Goal: Task Accomplishment & Management: Manage account settings

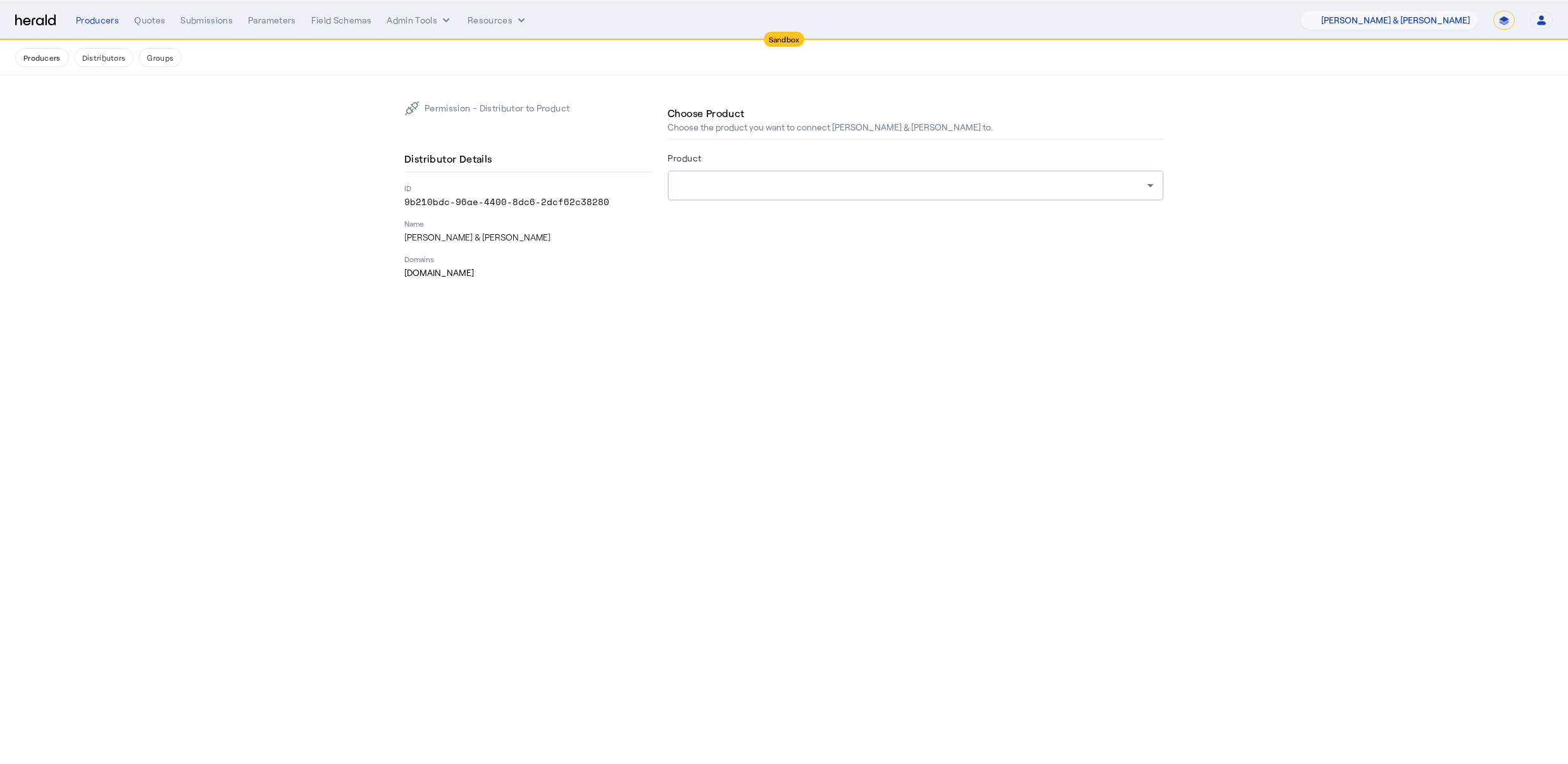
select select "pfm_fci4_crum_&_forster"
select select "*******"
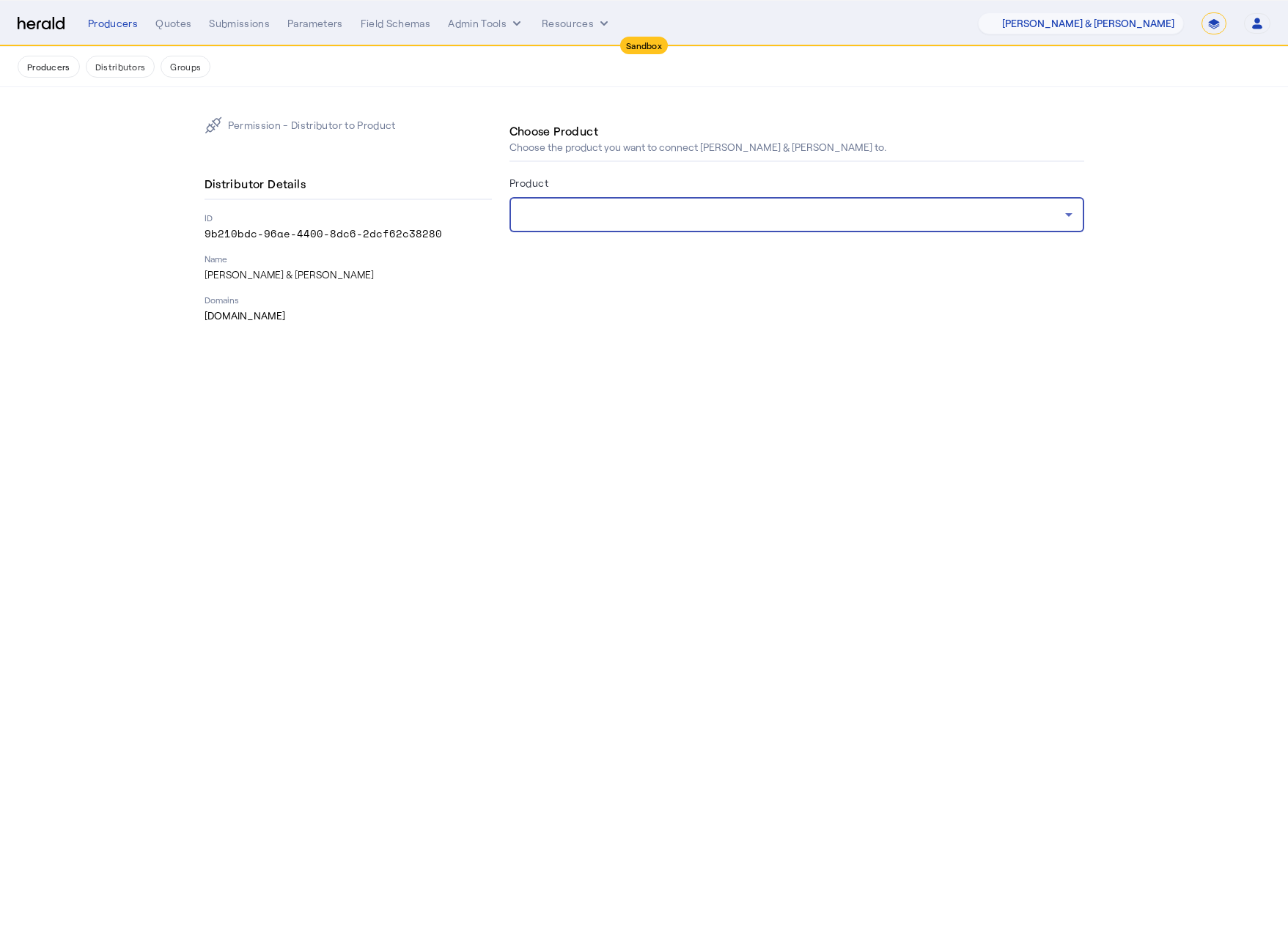
click at [922, 387] on body "Sandbox Menu Producers Quotes Submissions Parameters Field Schemas Admin Tools …" at bounding box center [644, 474] width 1288 height 948
click at [1113, 22] on select "1Fort Acrisure Acturis Affinity Advisors Affinity Risk Agentero AmWins Anzen Ao…" at bounding box center [1080, 24] width 206 height 22
drag, startPoint x: 168, startPoint y: 27, endPoint x: 178, endPoint y: 31, distance: 10.8
click at [177, 31] on div "Producers Quotes Submissions Parameters Field Schemas Admin Tools Resources 1Fo…" at bounding box center [679, 24] width 1182 height 22
click at [175, 30] on div "Quotes" at bounding box center [173, 23] width 36 height 15
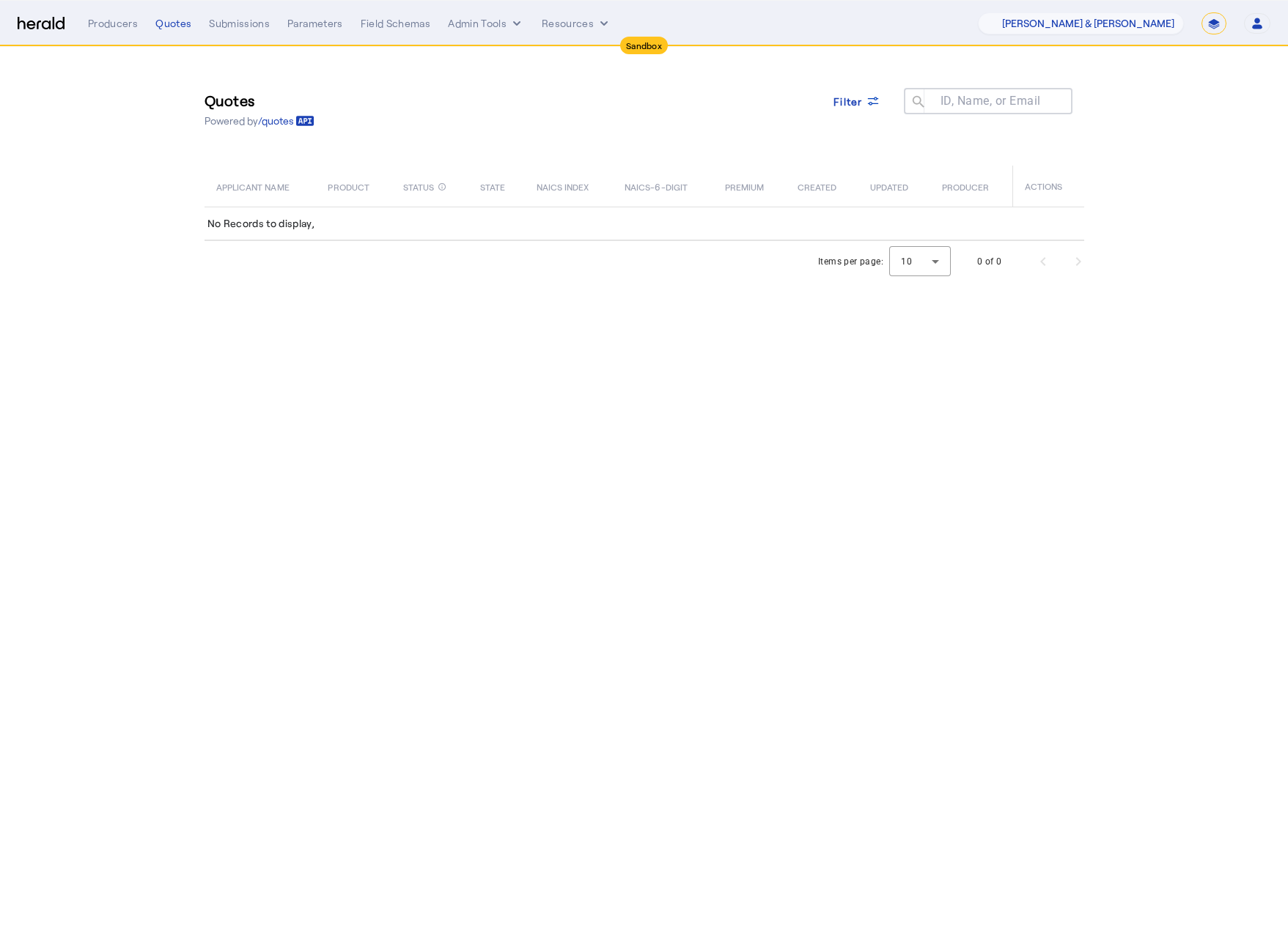
click at [480, 461] on body "Sandbox Menu Producers Quotes Submissions Parameters Field Schemas Admin Tools …" at bounding box center [644, 474] width 1288 height 948
drag, startPoint x: 1036, startPoint y: 477, endPoint x: 1237, endPoint y: 300, distance: 267.8
click at [1039, 476] on body "Sandbox Menu Producers Quotes Submissions Parameters Field Schemas Admin Tools …" at bounding box center [644, 474] width 1288 height 948
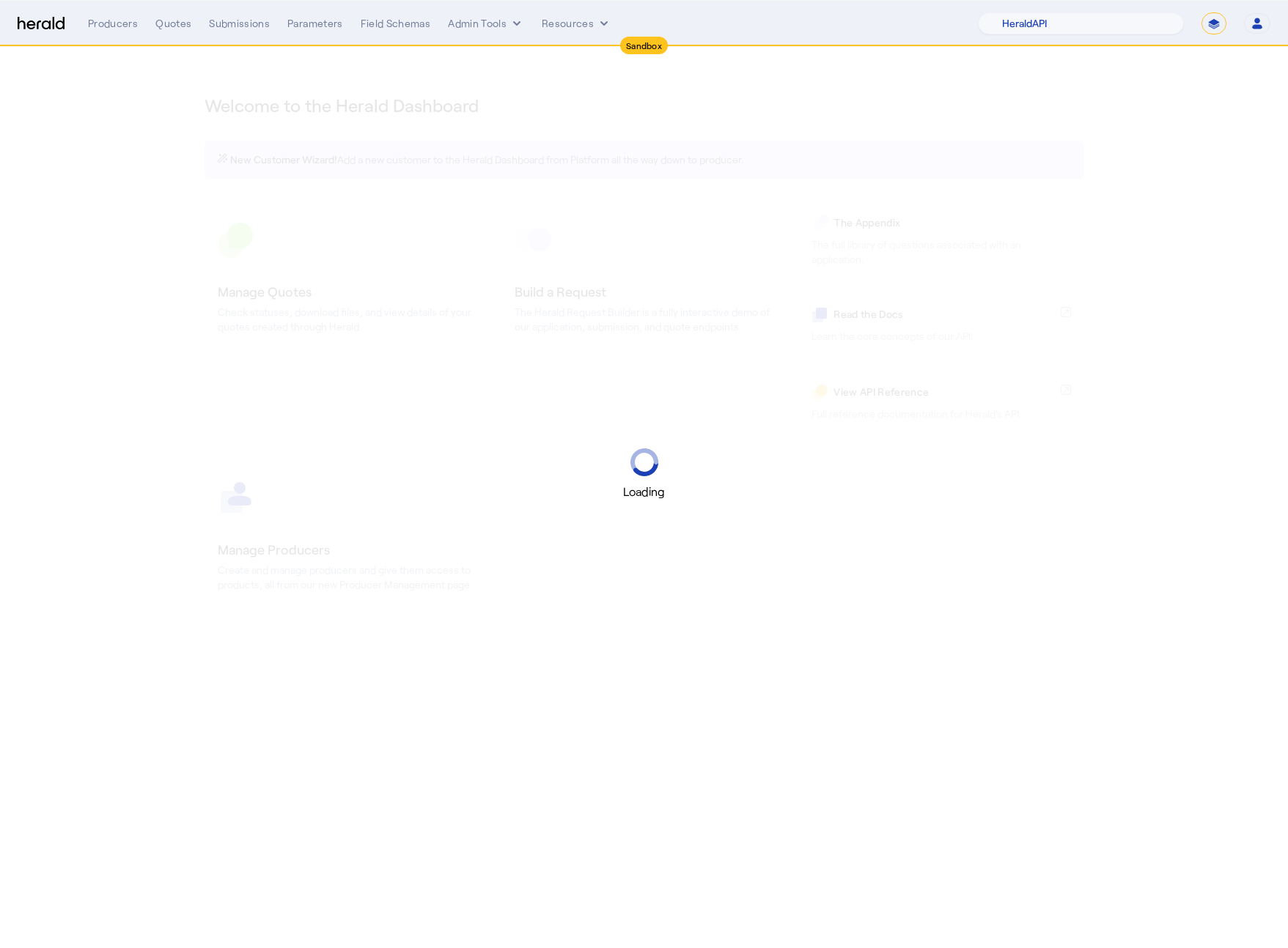
select select "pfm_2v8p_herald_api"
select select "*******"
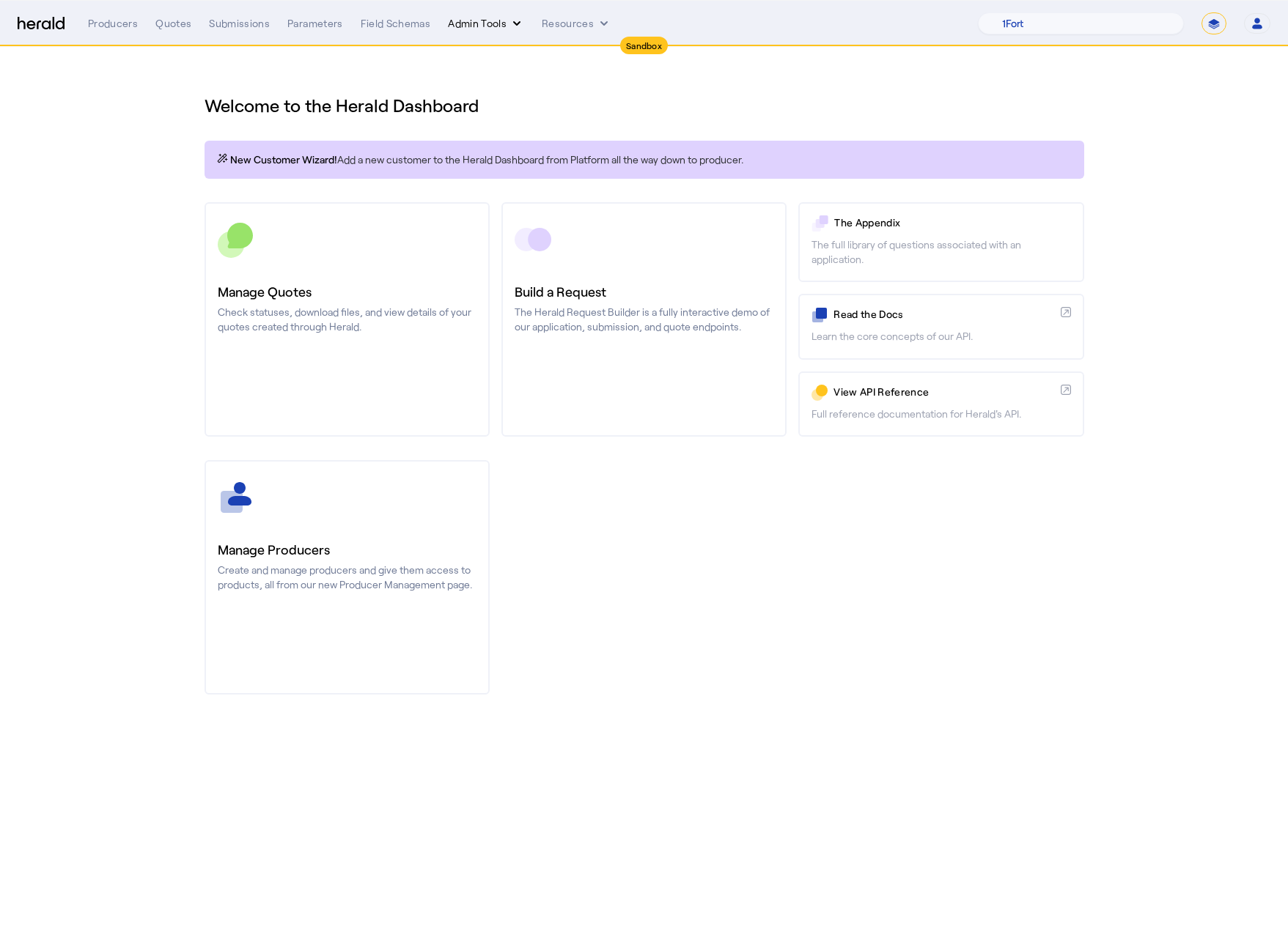
click at [498, 26] on button "Admin Tools" at bounding box center [486, 23] width 76 height 15
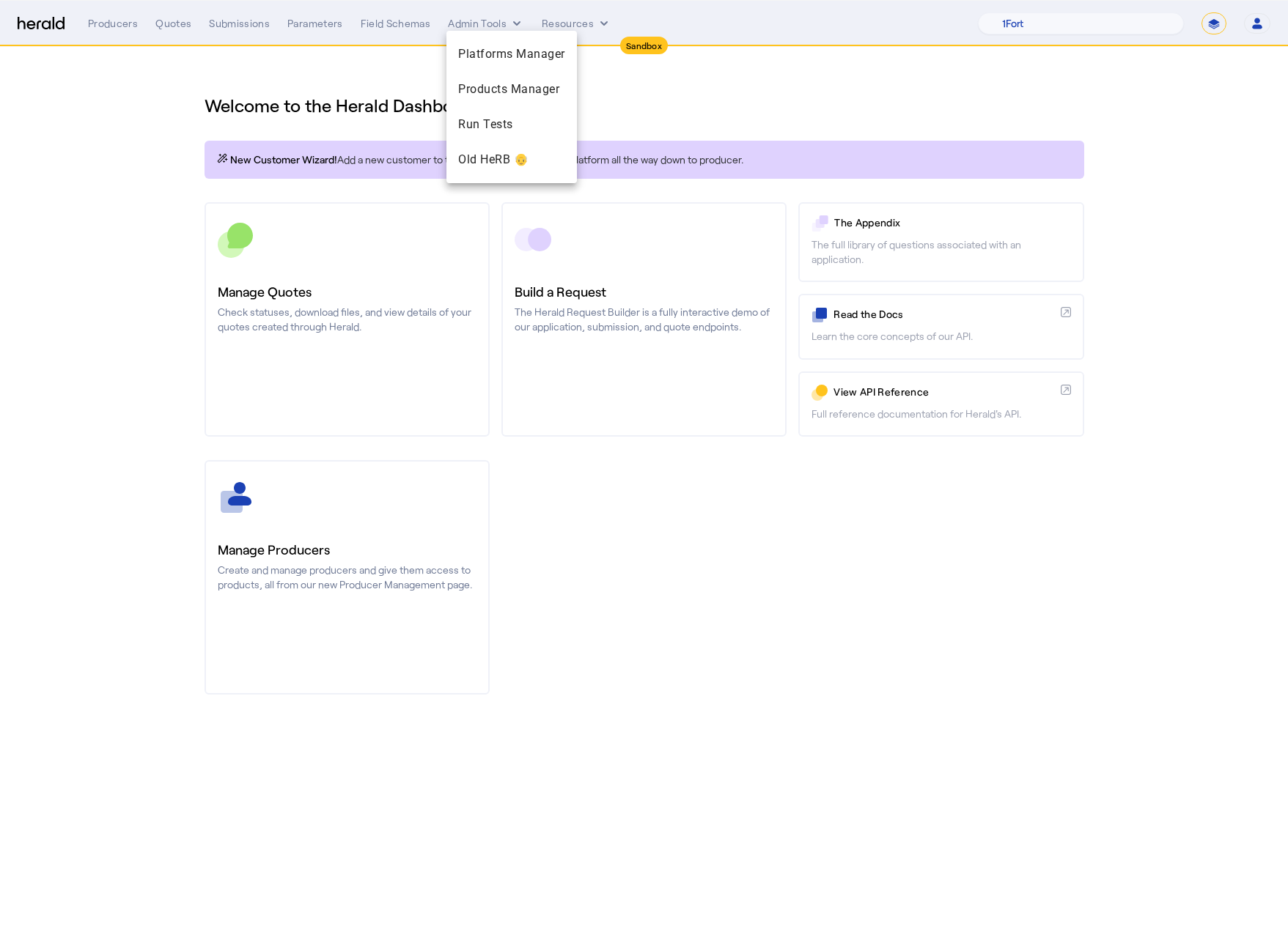
drag, startPoint x: 714, startPoint y: 116, endPoint x: 486, endPoint y: 8, distance: 252.3
click at [714, 116] on div at bounding box center [644, 474] width 1288 height 948
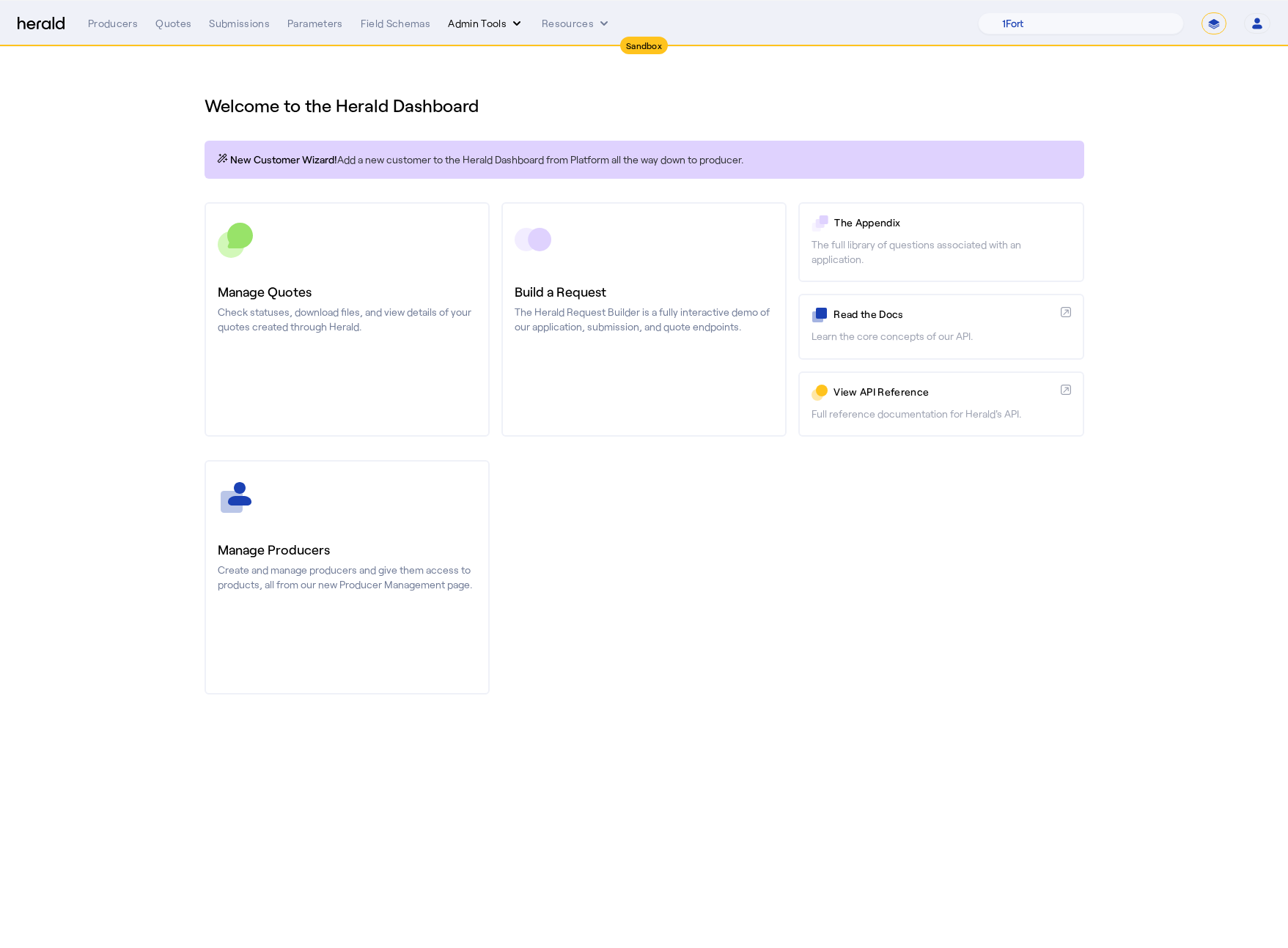
click at [487, 19] on button "Admin Tools" at bounding box center [486, 23] width 76 height 15
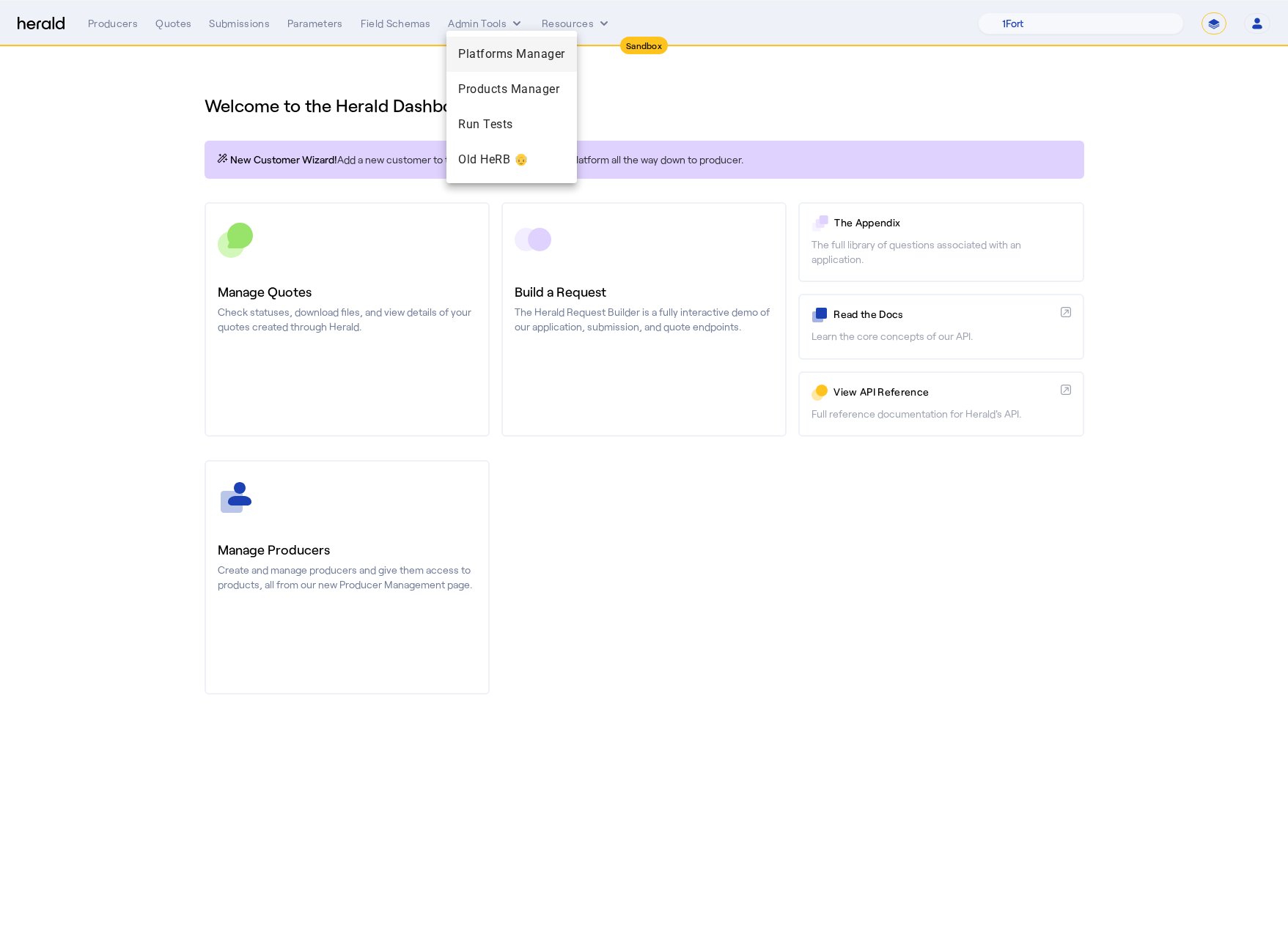
click at [494, 61] on span "Platforms Manager" at bounding box center [511, 54] width 107 height 17
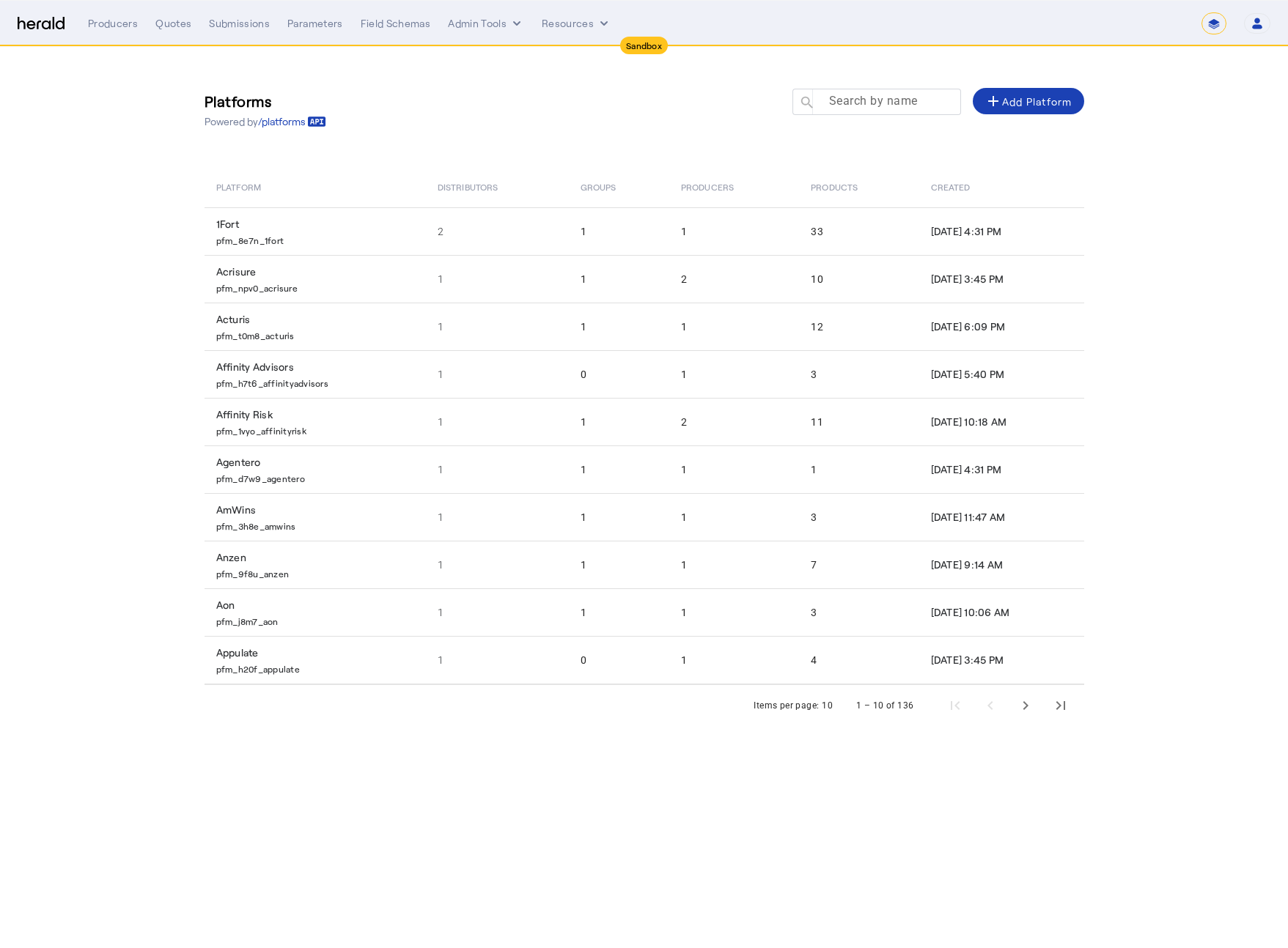
click at [874, 112] on div at bounding box center [883, 109] width 132 height 41
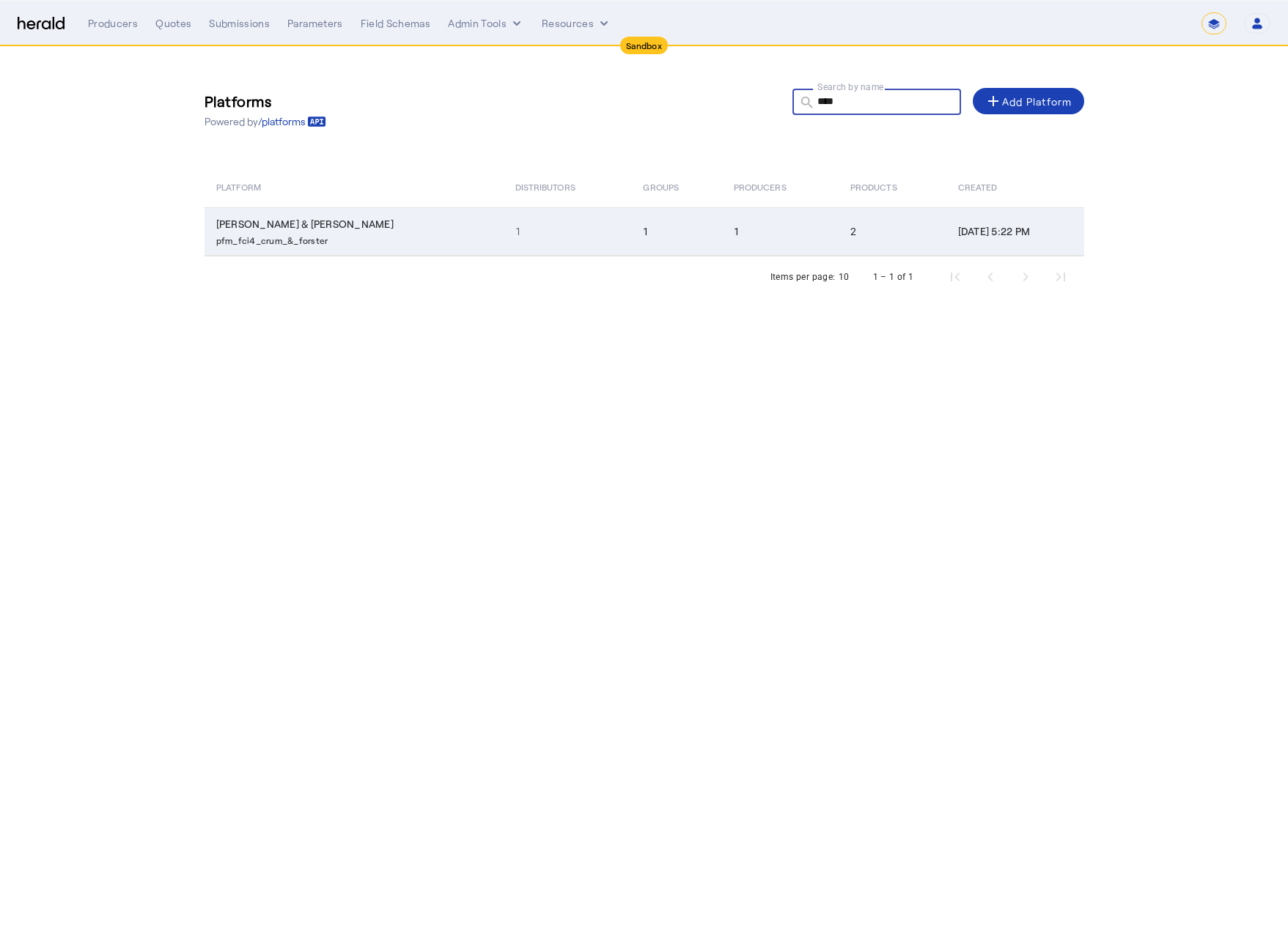
type input "****"
click at [299, 215] on td "[PERSON_NAME] & [PERSON_NAME] pfm_fci4_crum_&_forster" at bounding box center [354, 232] width 299 height 48
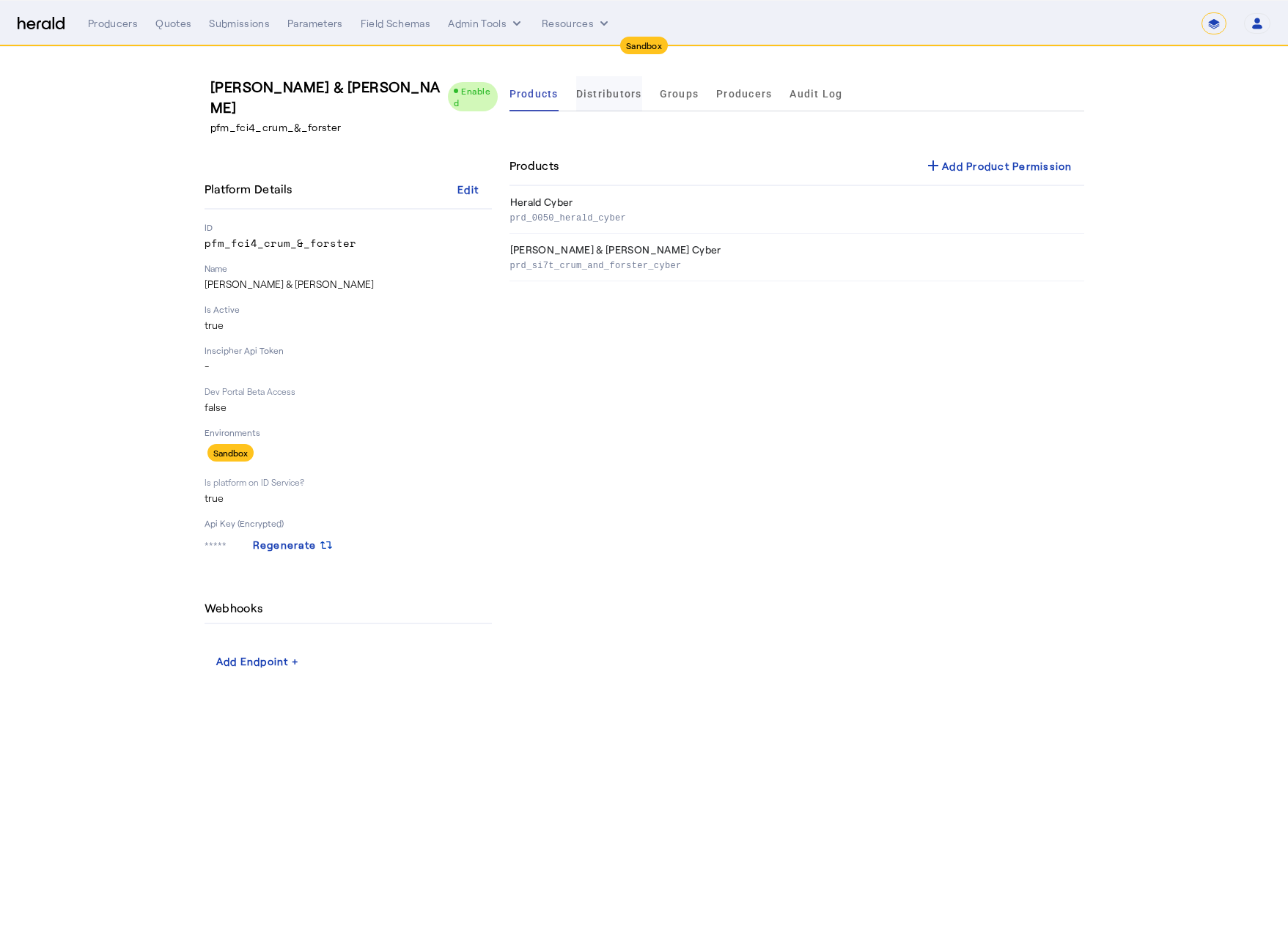
click at [584, 105] on span "Distributors" at bounding box center [608, 94] width 66 height 35
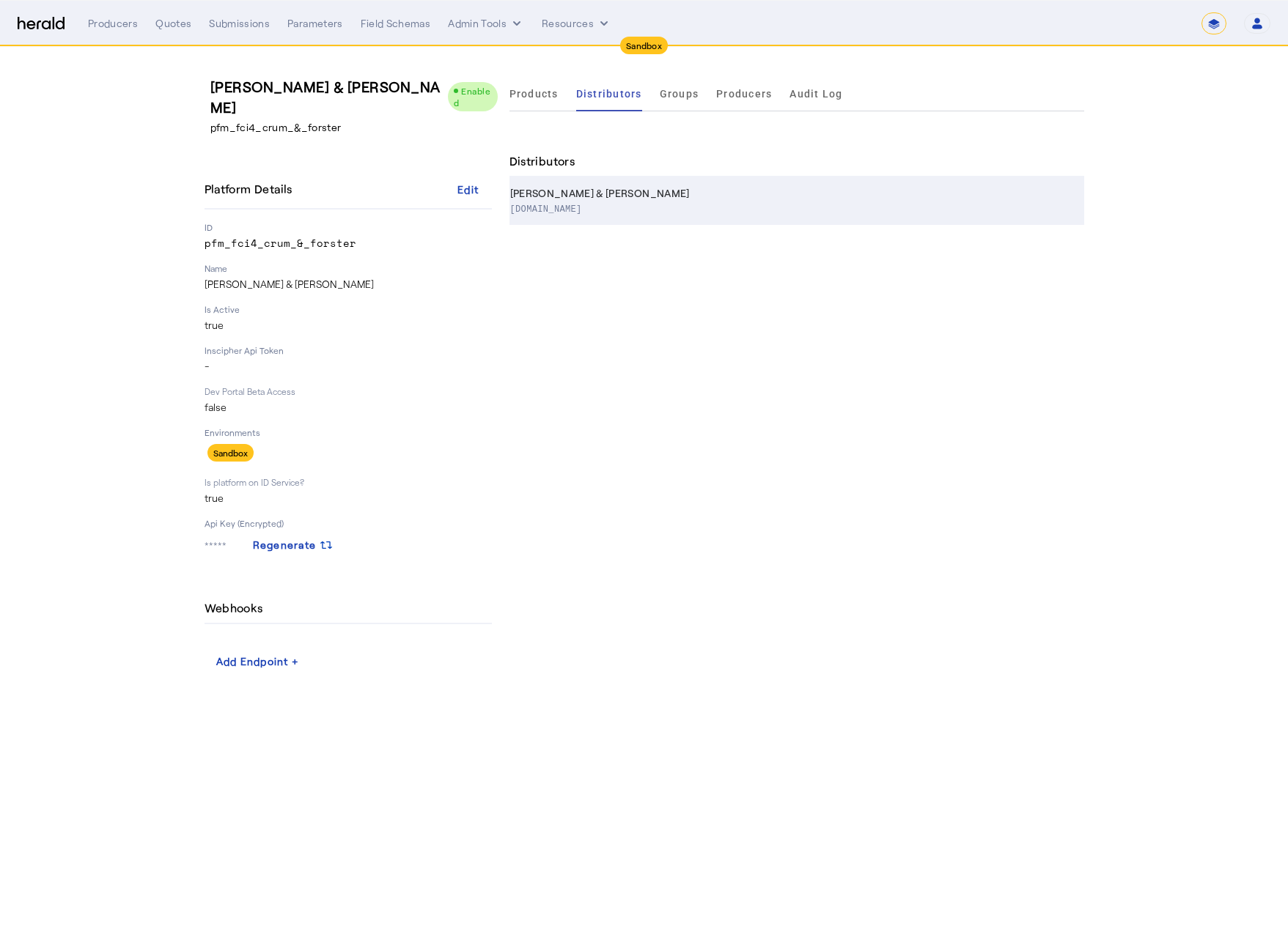
click at [560, 205] on p "[DOMAIN_NAME]" at bounding box center [794, 208] width 568 height 15
select select "pfm_fci4_crum_&_forster"
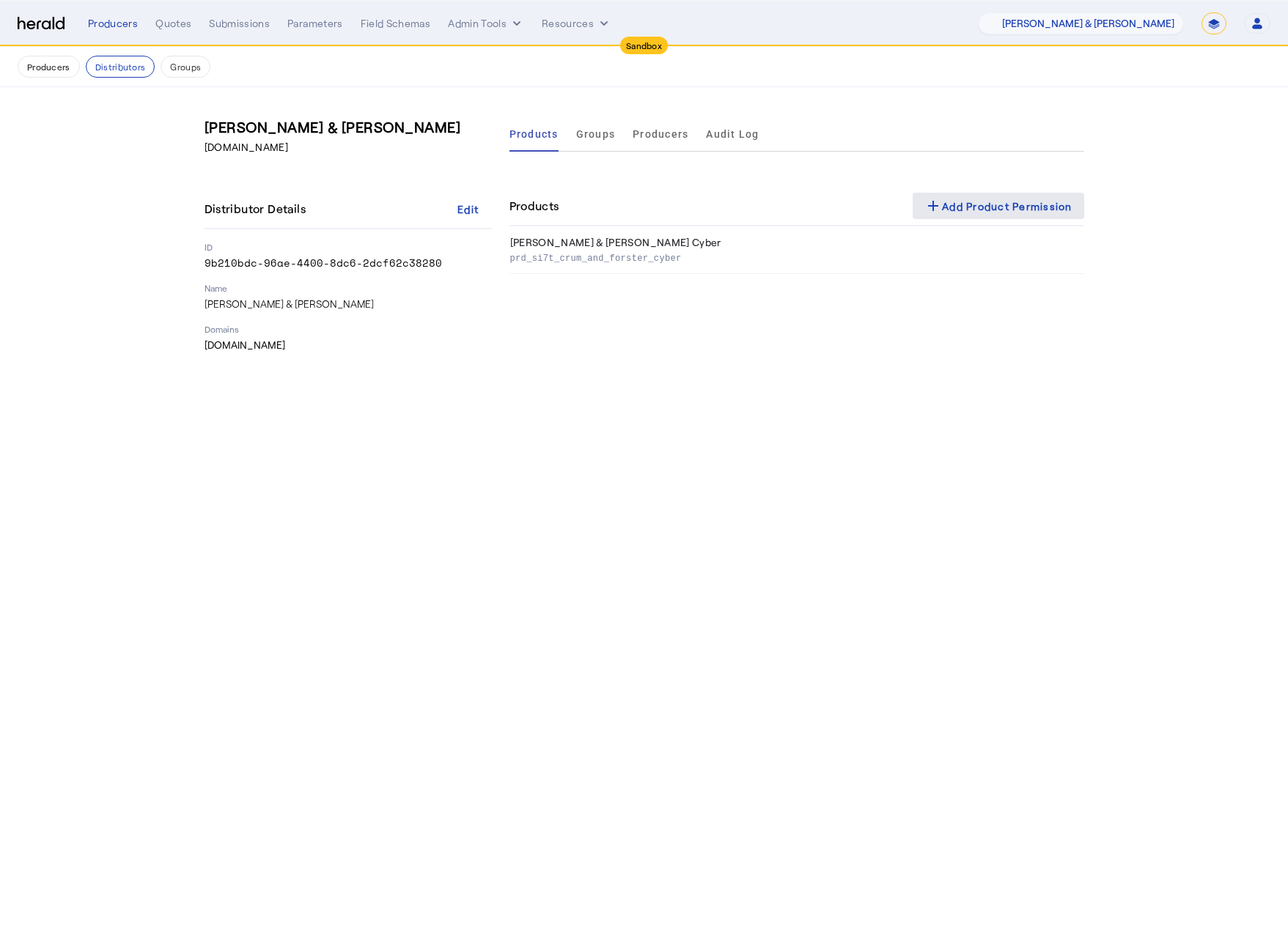
click at [1018, 208] on div "add Add Product Permission" at bounding box center [998, 206] width 148 height 17
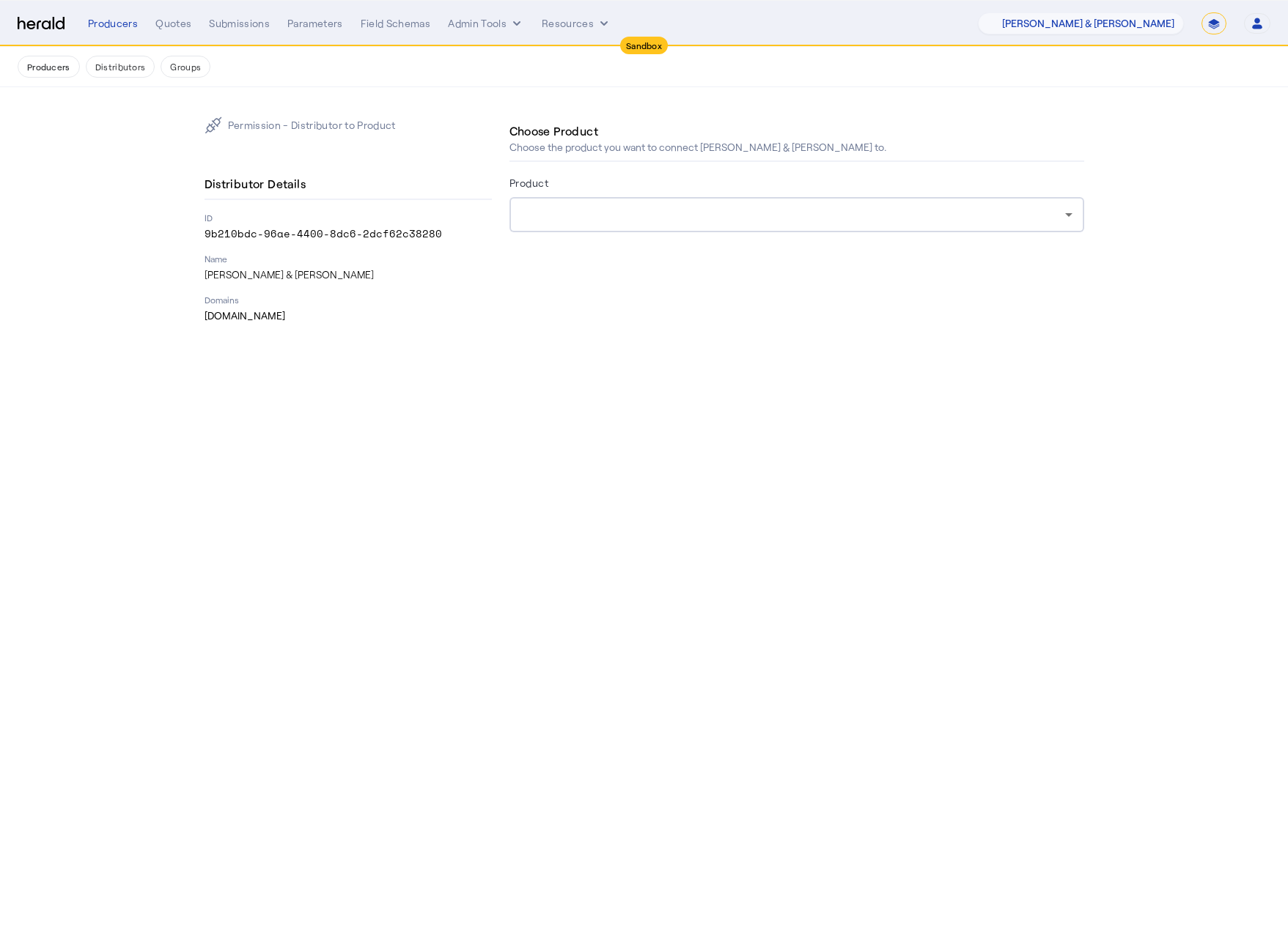
click at [741, 212] on div at bounding box center [793, 214] width 544 height 17
click at [1049, 219] on div at bounding box center [793, 214] width 544 height 17
click at [831, 229] on div at bounding box center [796, 214] width 551 height 35
click at [838, 227] on div at bounding box center [796, 214] width 551 height 35
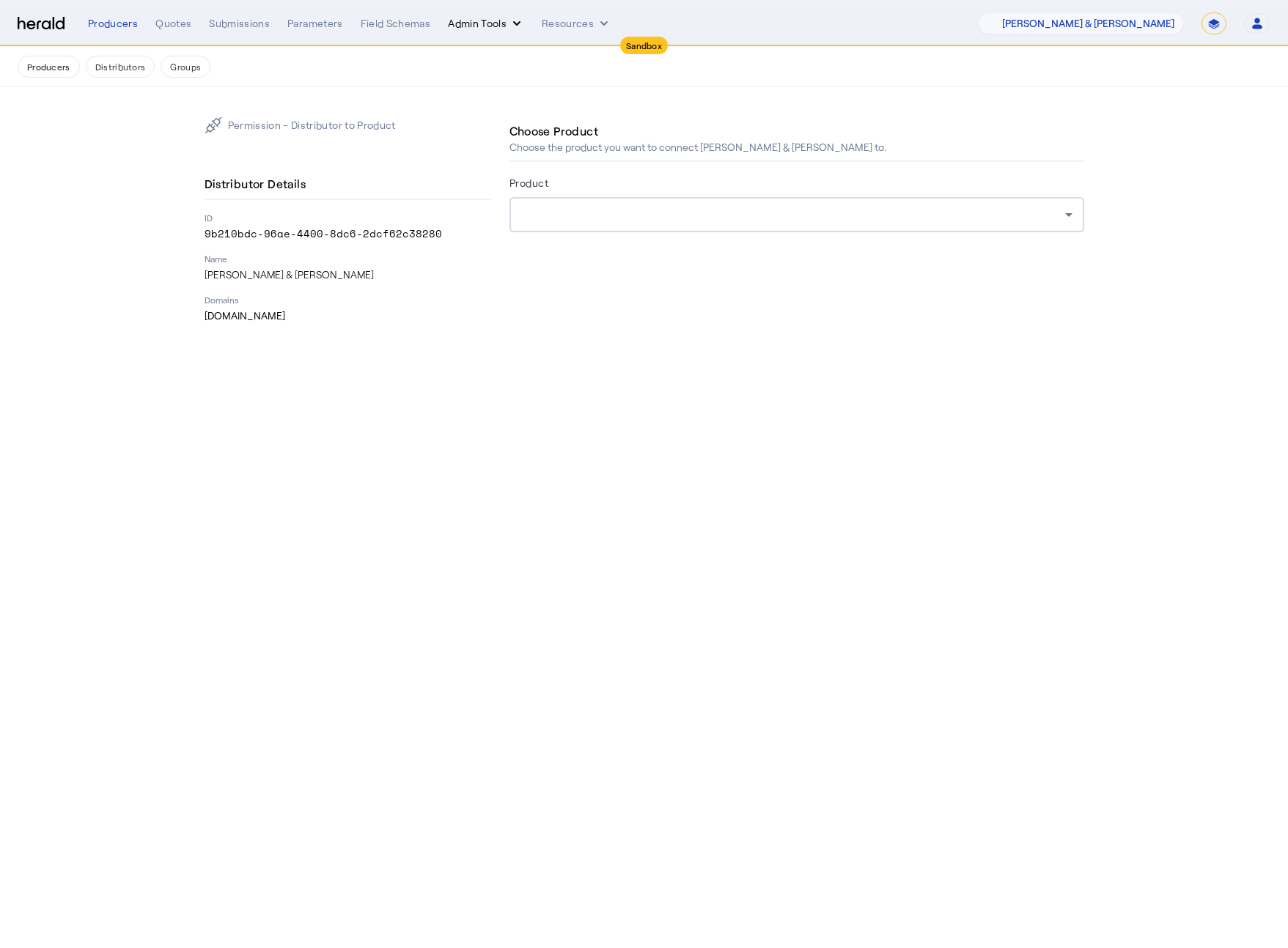
click at [476, 16] on button "Admin Tools" at bounding box center [486, 23] width 76 height 15
click at [651, 468] on div at bounding box center [644, 474] width 1288 height 948
click at [522, 19] on icon "internal dropdown menu" at bounding box center [517, 23] width 15 height 15
click at [503, 50] on span "Platforms Manager" at bounding box center [511, 54] width 107 height 17
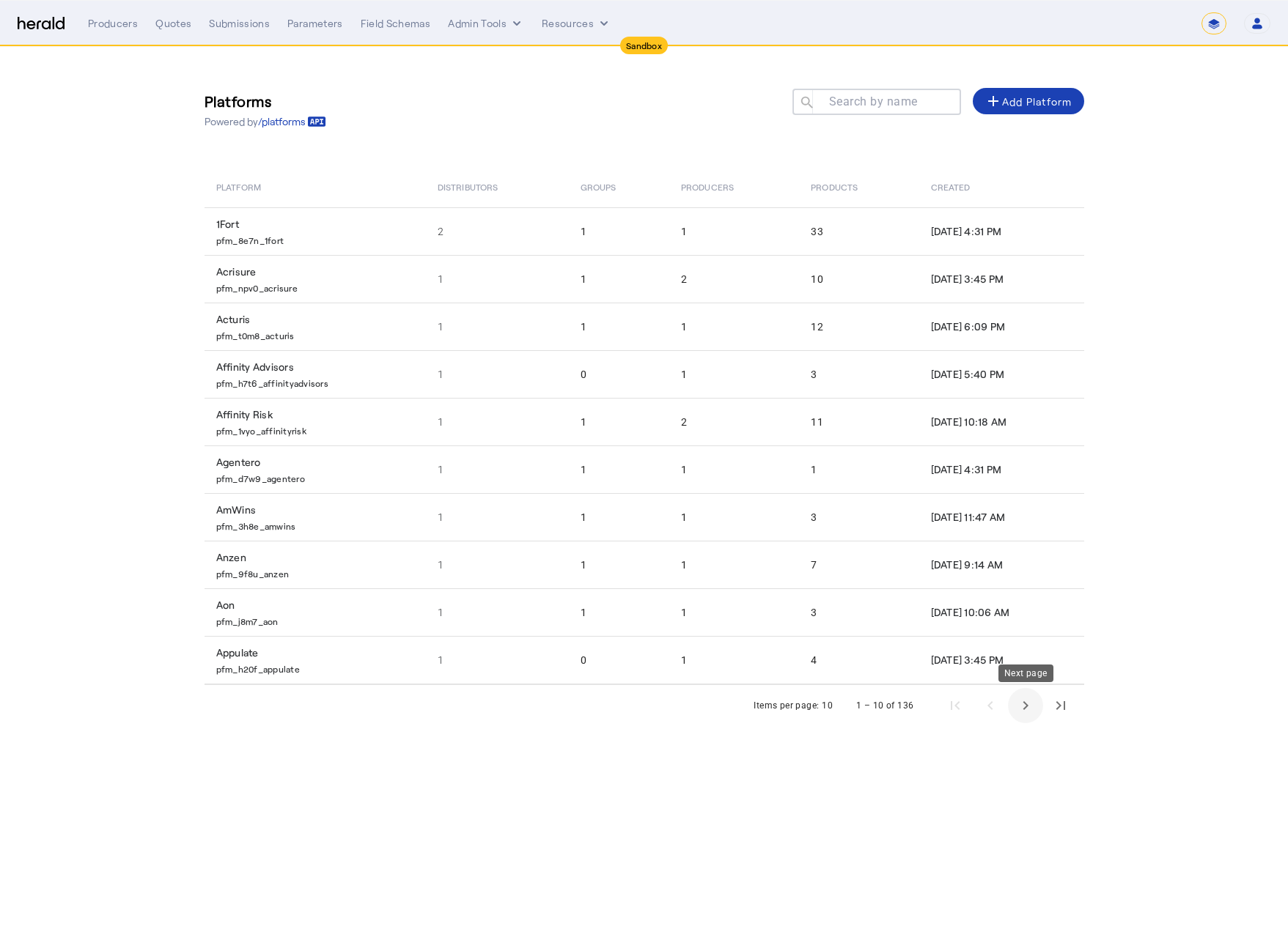
click at [1037, 713] on span "Next page" at bounding box center [1025, 705] width 35 height 35
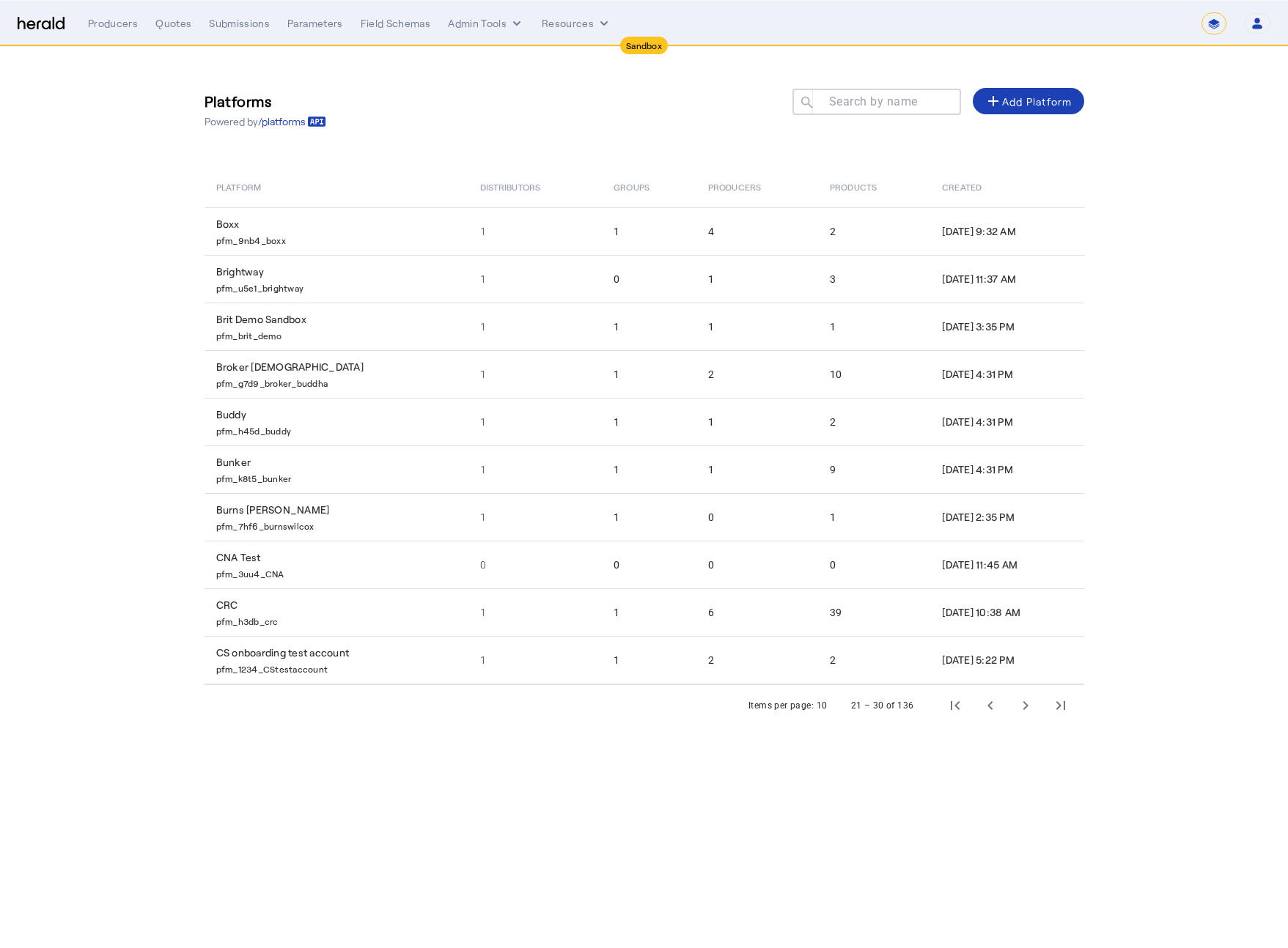
click at [856, 99] on mat-label "Search by name" at bounding box center [873, 101] width 88 height 14
click at [856, 99] on input "Search by name" at bounding box center [883, 101] width 132 height 17
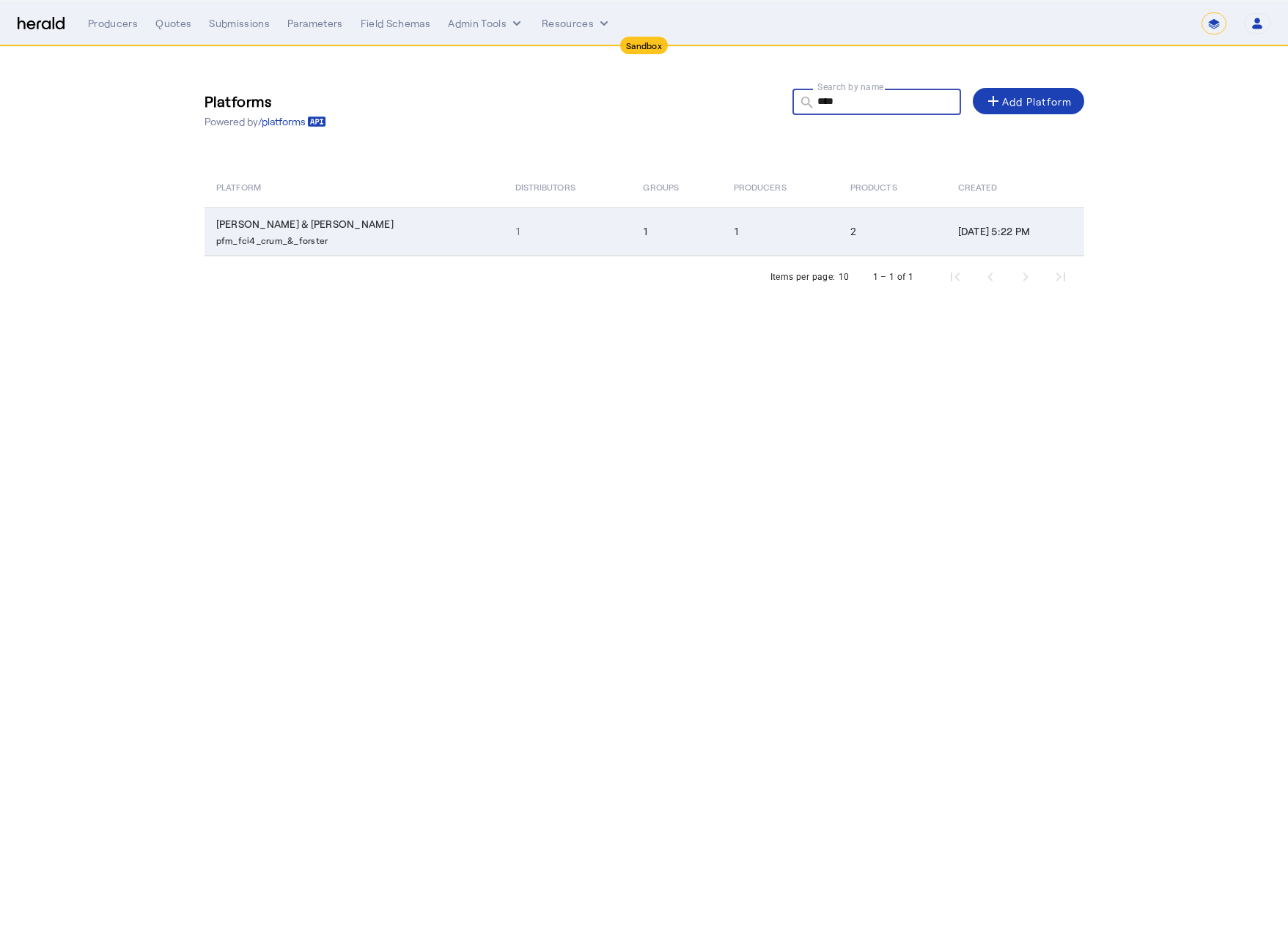
type input "****"
click at [325, 225] on td "Crum & Forster pfm_fci4_crum_&_forster" at bounding box center [354, 232] width 299 height 48
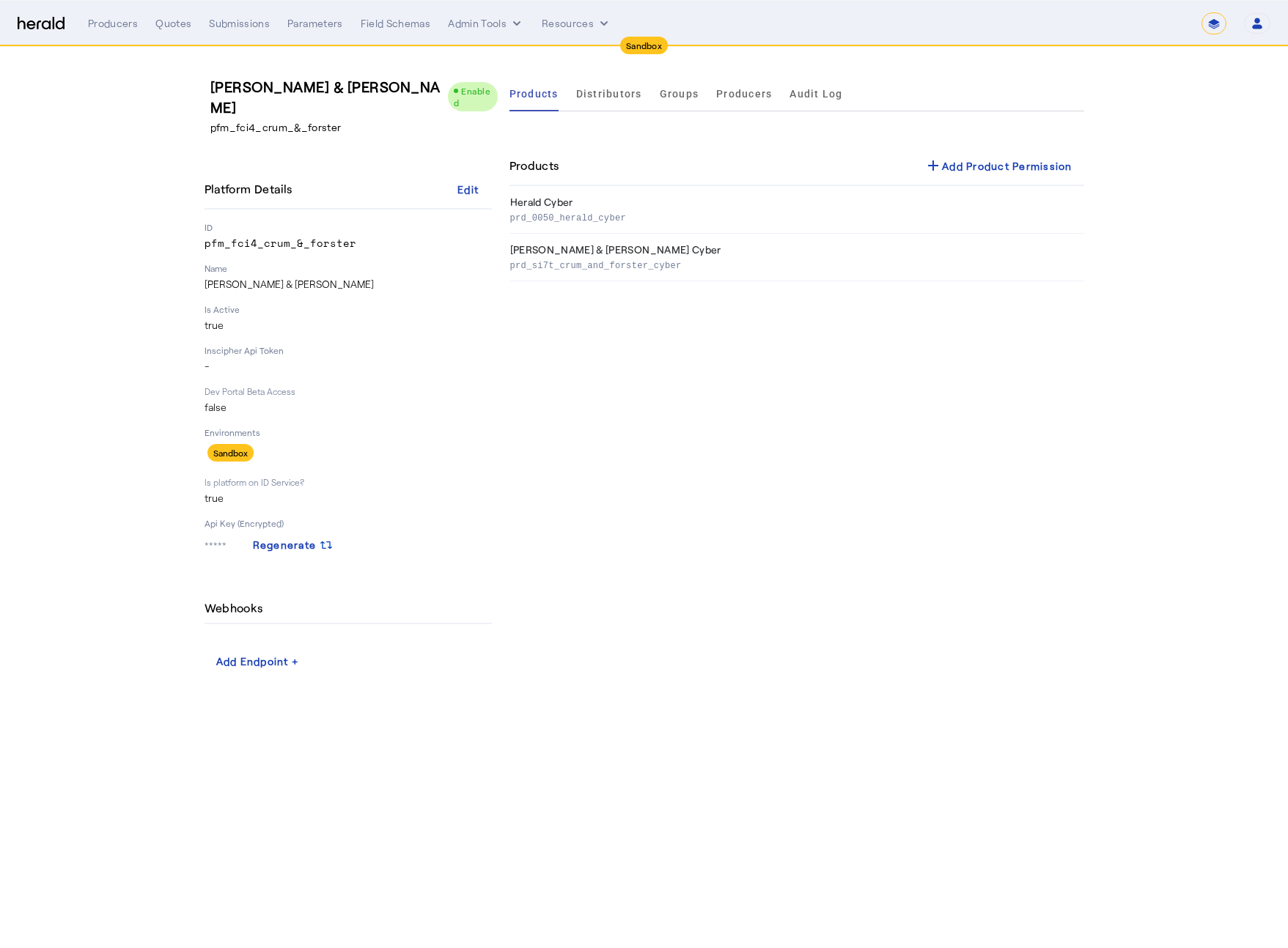
drag, startPoint x: 1181, startPoint y: 74, endPoint x: 1200, endPoint y: 51, distance: 29.8
click at [1192, 66] on section "Crum & Forster Enabled pfm_fci4_crum_&_forster Platform Details Edit ID pfm_fci…" at bounding box center [644, 375] width 1288 height 656
click at [1032, 168] on div "add Add Product Permission" at bounding box center [998, 166] width 148 height 17
select select "pfm_fci4_crum_&_forster"
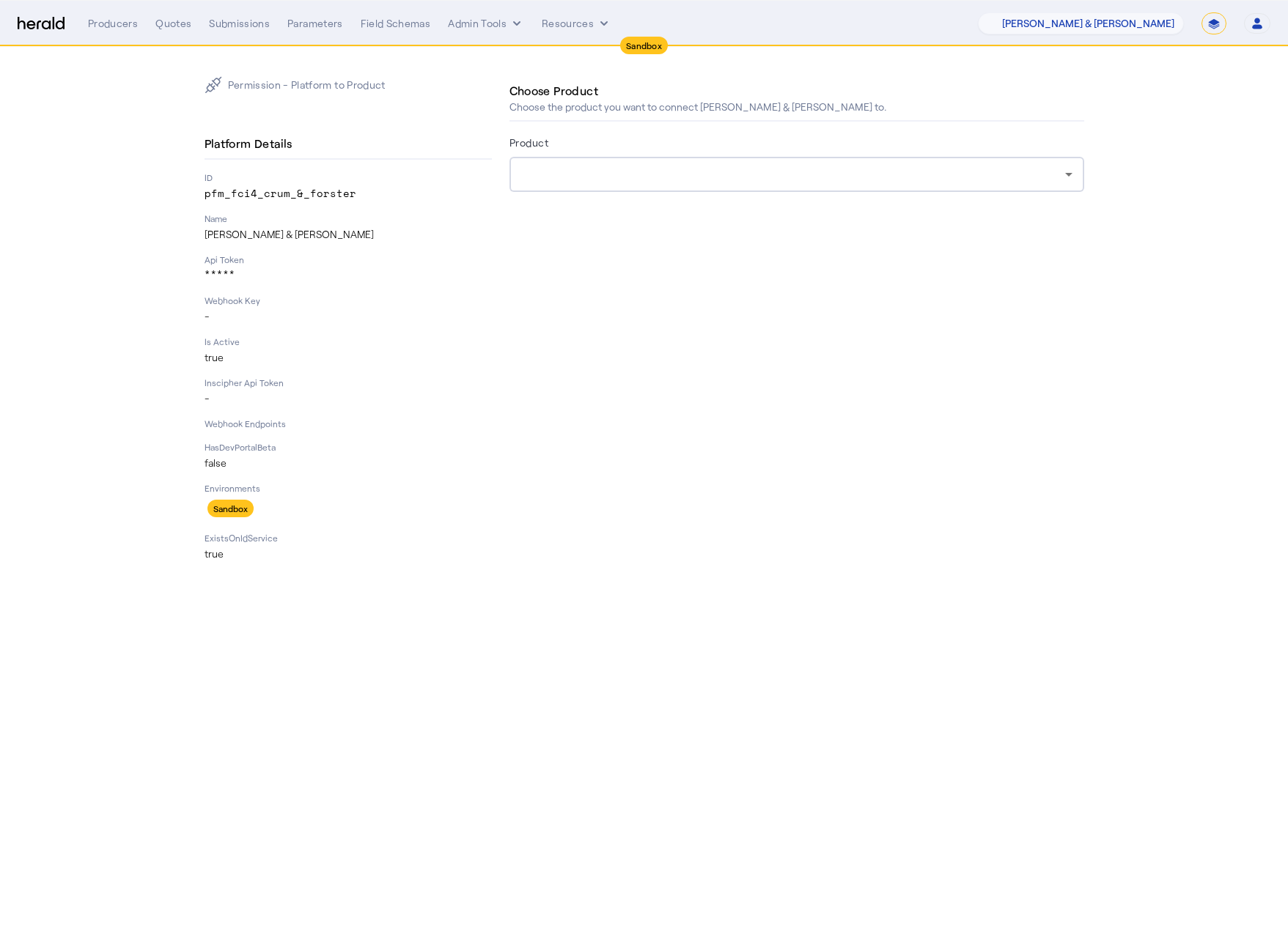
click at [795, 196] on form "Product" at bounding box center [797, 183] width 575 height 100
click at [808, 178] on div at bounding box center [793, 174] width 544 height 17
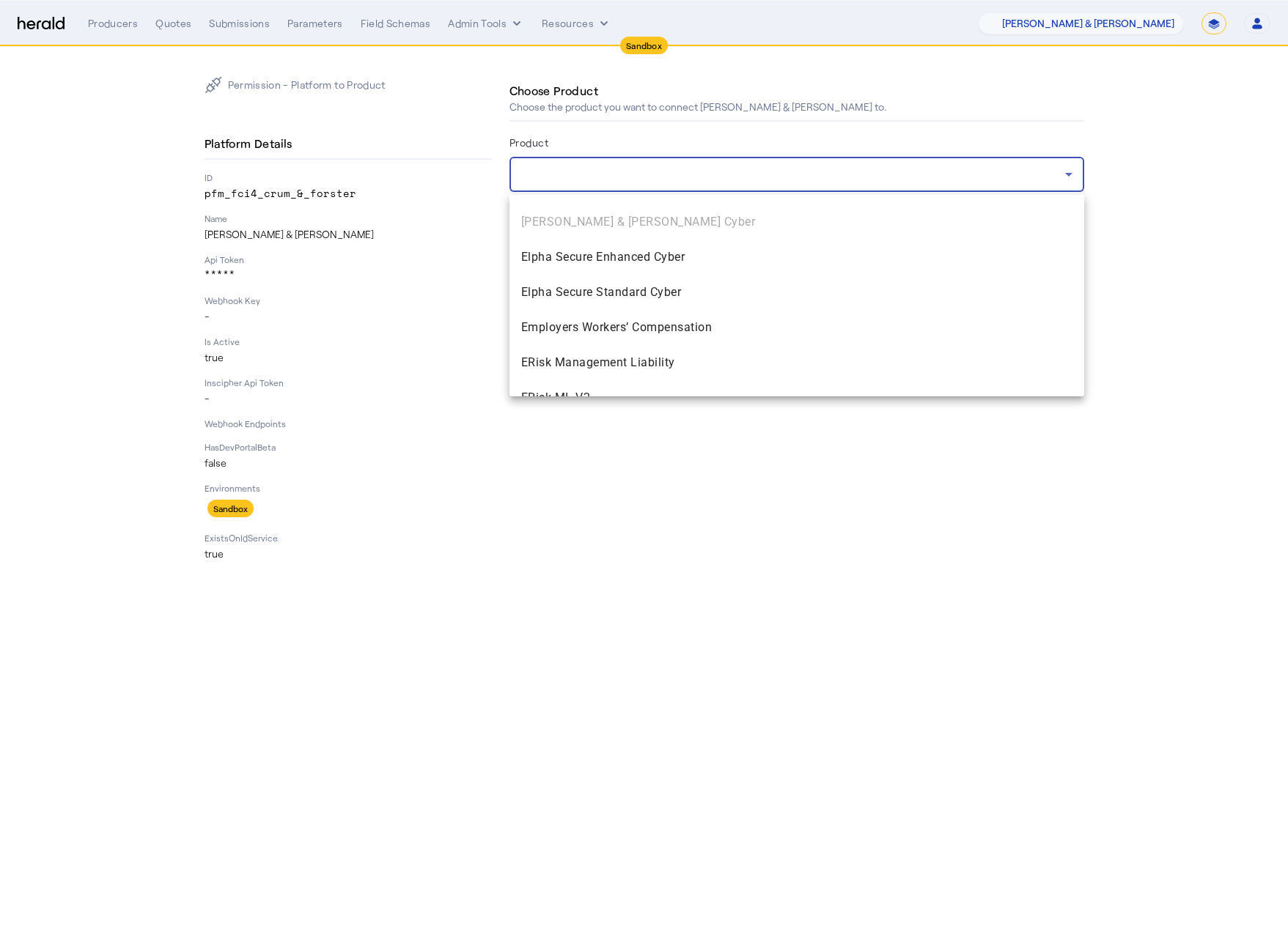
scroll to position [2196, 0]
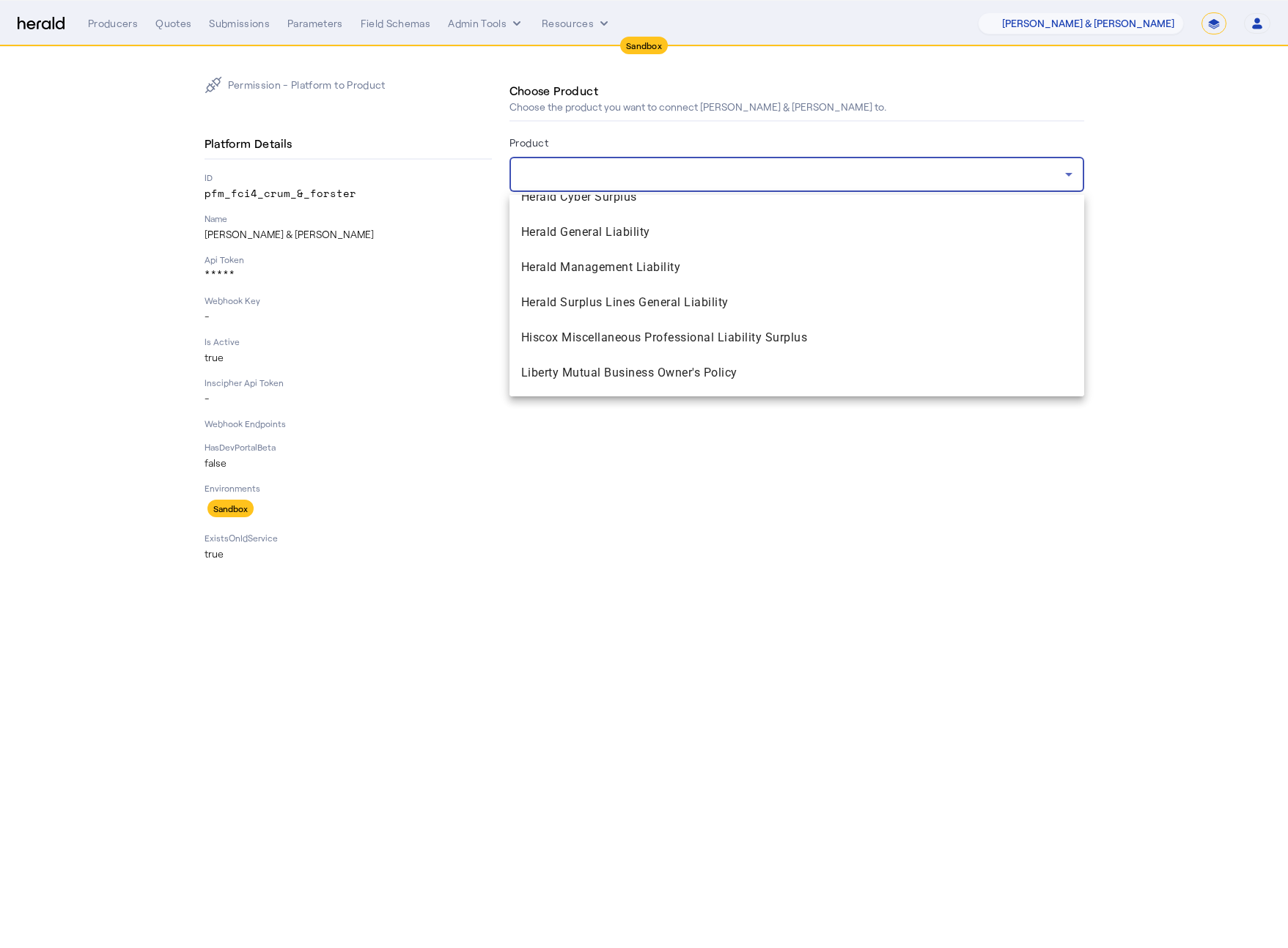
click at [314, 188] on div at bounding box center [644, 474] width 1288 height 948
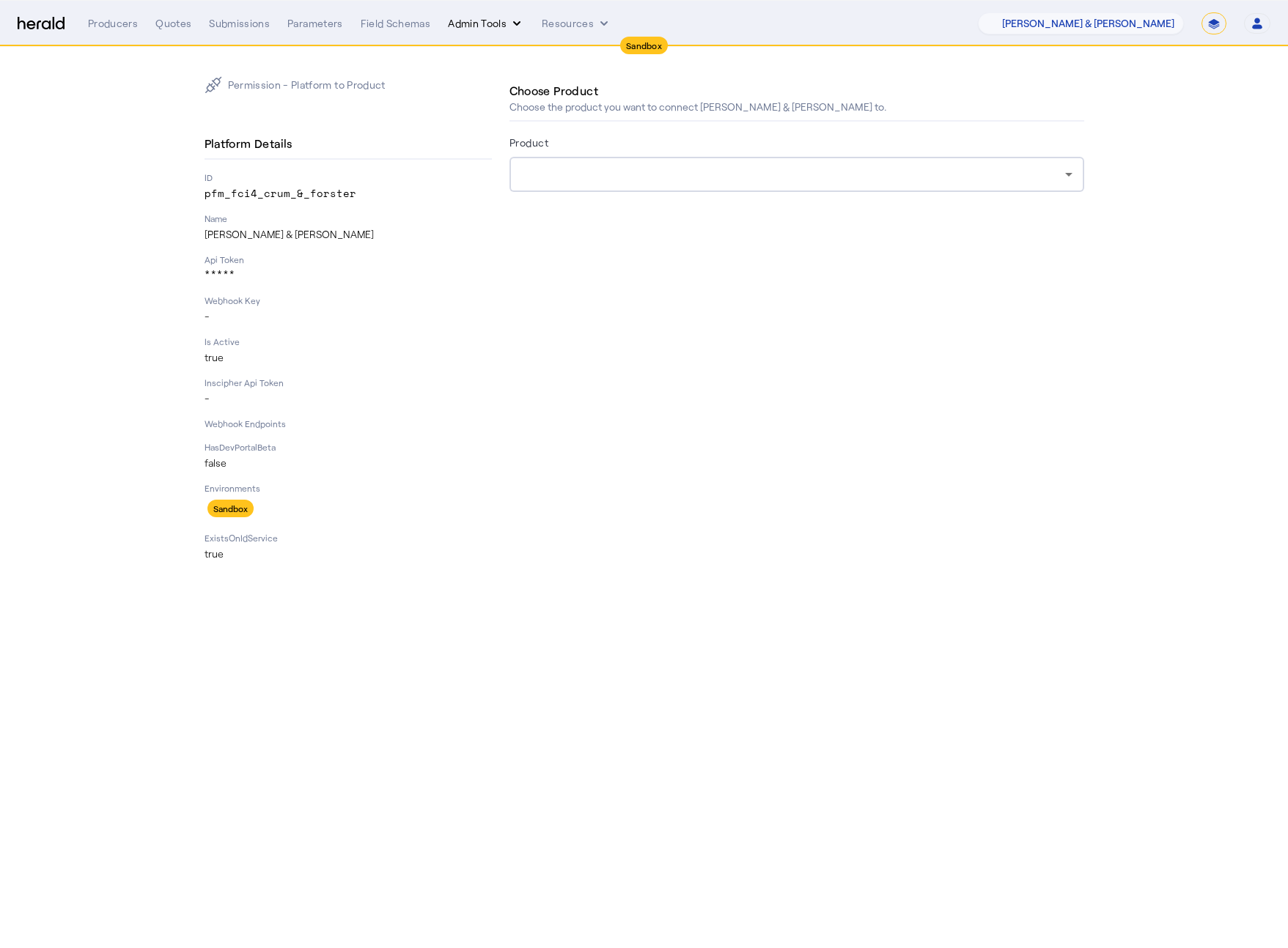
click at [505, 24] on button "Admin Tools" at bounding box center [486, 23] width 76 height 15
drag, startPoint x: 313, startPoint y: 205, endPoint x: 272, endPoint y: 124, distance: 90.8
click at [314, 205] on div at bounding box center [644, 474] width 1288 height 948
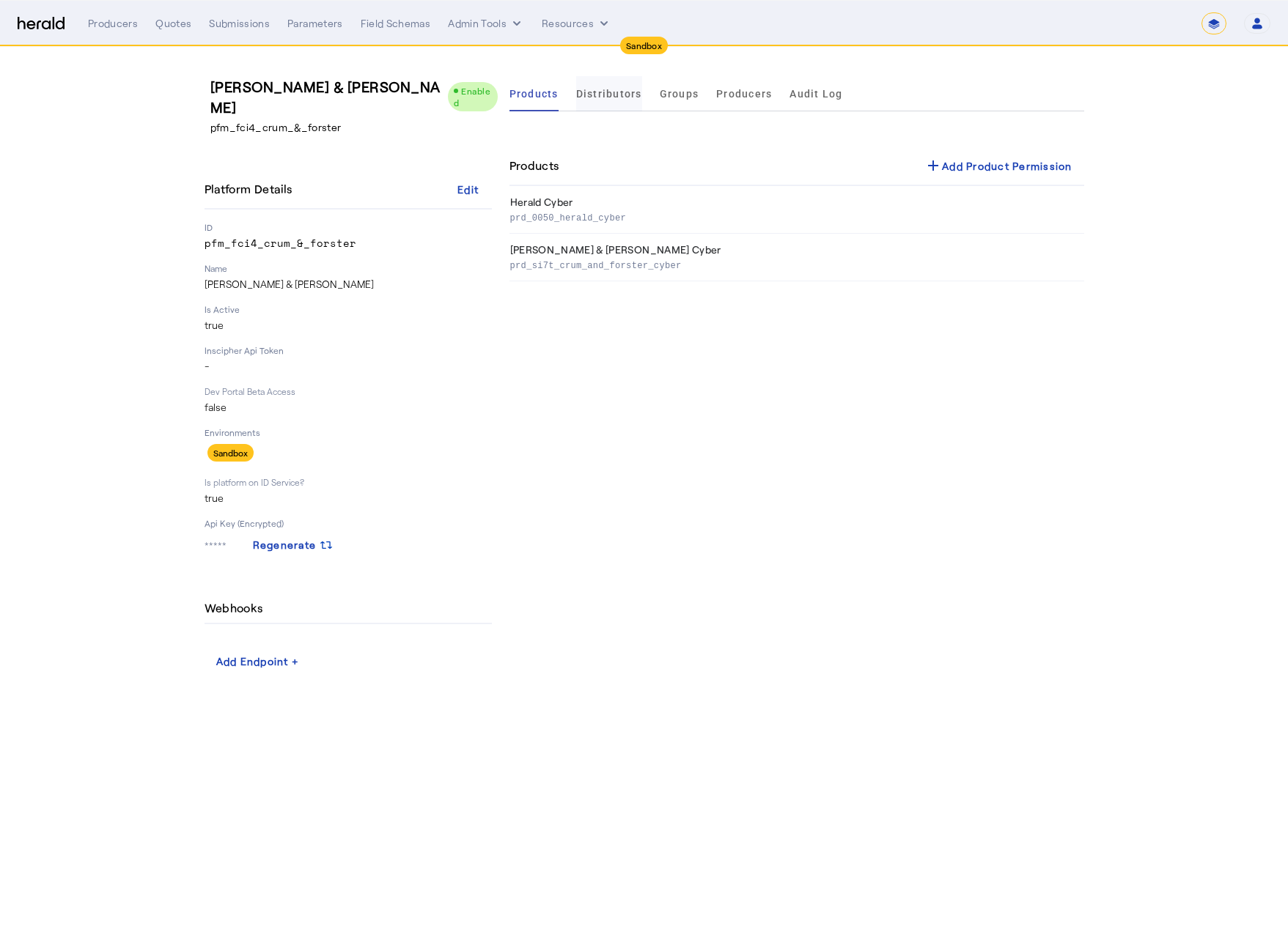
click at [621, 89] on span "Distributors" at bounding box center [608, 94] width 66 height 10
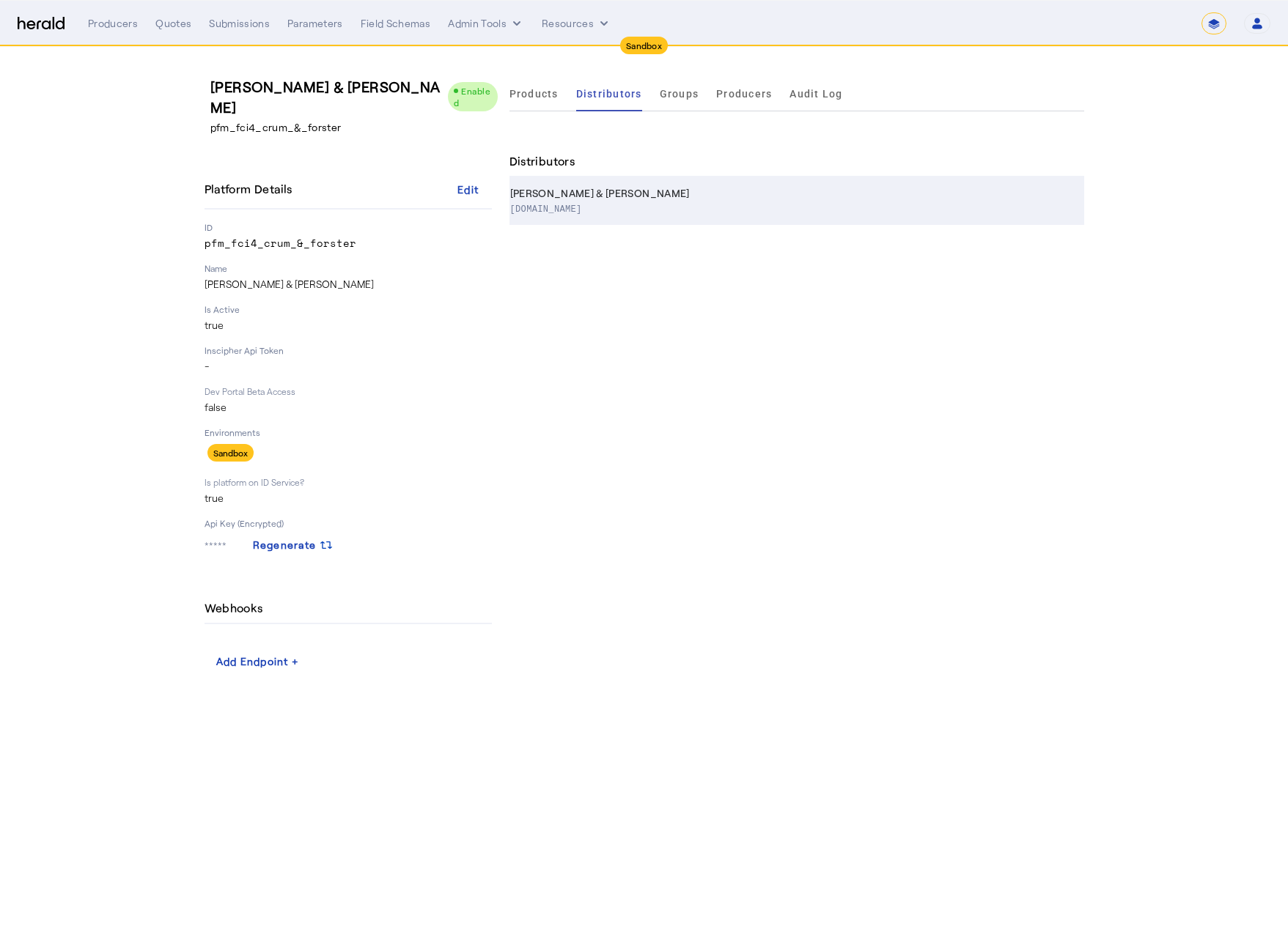
drag, startPoint x: 579, startPoint y: 155, endPoint x: 585, endPoint y: 190, distance: 35.5
click at [579, 156] on div "Distributors" at bounding box center [797, 162] width 575 height 31
click at [585, 209] on p "[DOMAIN_NAME]" at bounding box center [794, 208] width 568 height 15
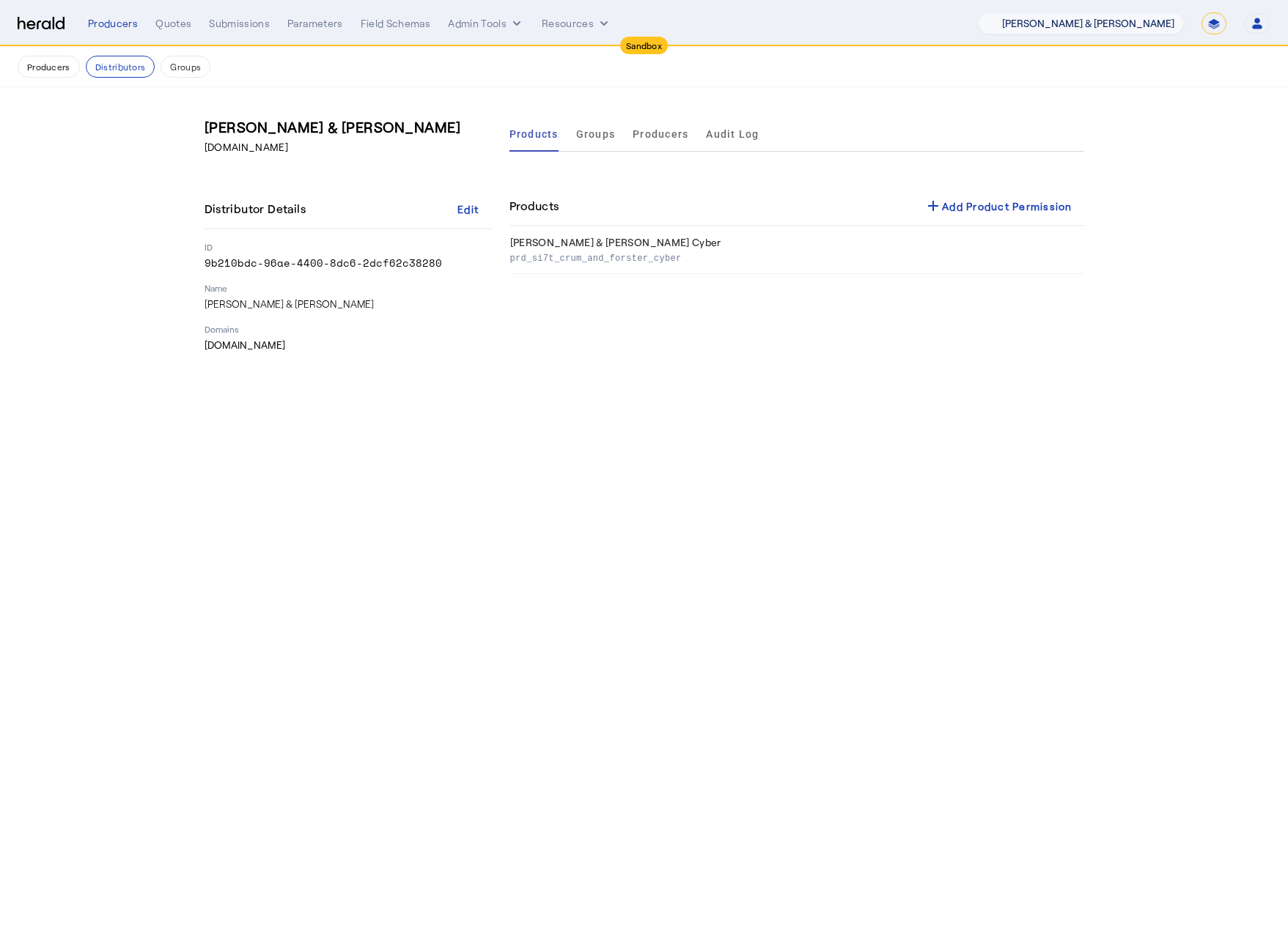
click at [1114, 22] on select "1Fort Acrisure Acturis Affinity Advisors Affinity Risk Agentero AmWins Anzen Ao…" at bounding box center [1080, 24] width 206 height 22
select select "pfm_3kjl_cyber_example"
click at [1018, 13] on select "1Fort Acrisure Acturis Affinity Advisors Affinity Risk Agentero AmWins Anzen Ao…" at bounding box center [1080, 24] width 206 height 22
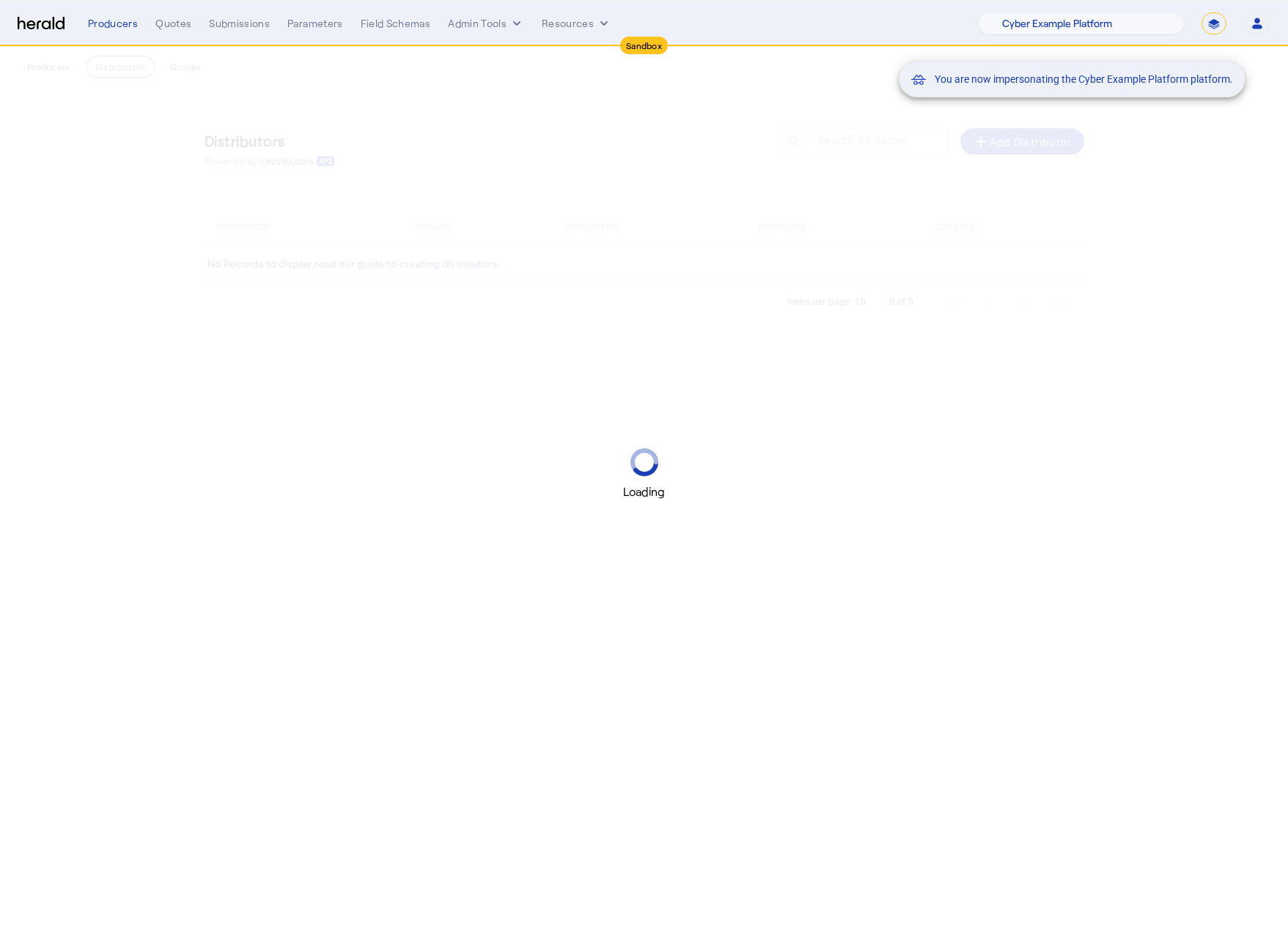
click at [1123, 27] on mat-snack-bar-container "You are now impersonating the Cyber Example Platform platform." at bounding box center [1109, 24] width 347 height 37
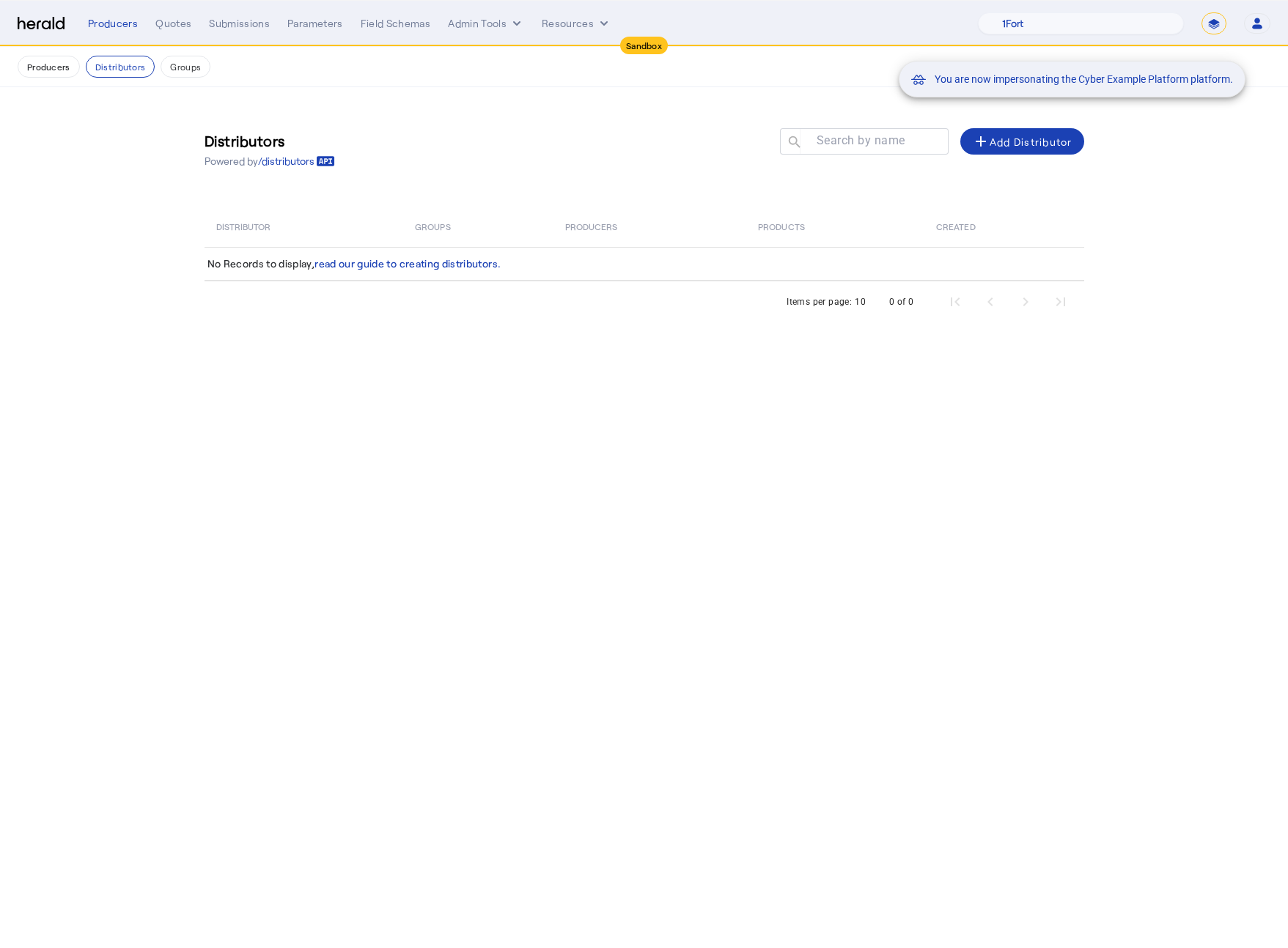
click at [1125, 27] on mat-snack-bar-container "You are now impersonating the Cyber Example Platform platform." at bounding box center [1109, 24] width 347 height 37
click at [1102, 24] on select "1Fort Acrisure Acturis Affinity Advisors Affinity Risk Agentero AmWins Anzen Ao…" at bounding box center [1080, 24] width 206 height 22
click at [1212, 28] on select "**********" at bounding box center [1213, 24] width 25 height 22
select select "**********"
click at [1201, 13] on select "**********" at bounding box center [1213, 24] width 25 height 22
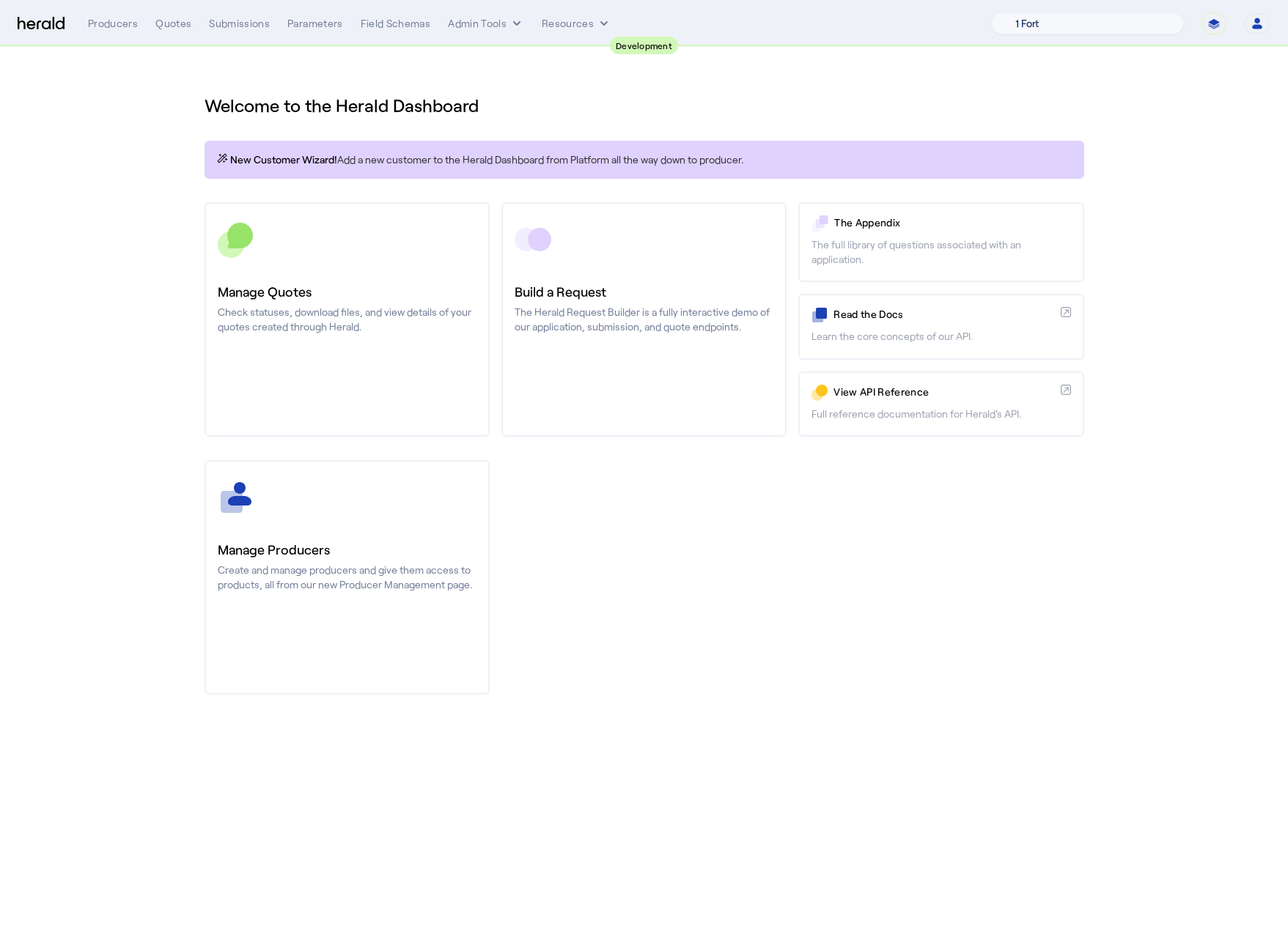
click at [1142, 32] on select "1 Fort A Demo Platform A New Platform Test Bam Batch Test Platform Beep Beep Bo…" at bounding box center [1087, 24] width 193 height 22
select select "pfm_test_lmao"
click at [1028, 13] on select "1 Fort A Demo Platform A New Platform Test Bam Batch Test Platform Beep Beep Bo…" at bounding box center [1087, 24] width 193 height 22
click at [1219, 30] on select "**********" at bounding box center [1213, 24] width 25 height 22
click at [1202, 18] on select "**********" at bounding box center [1213, 24] width 25 height 22
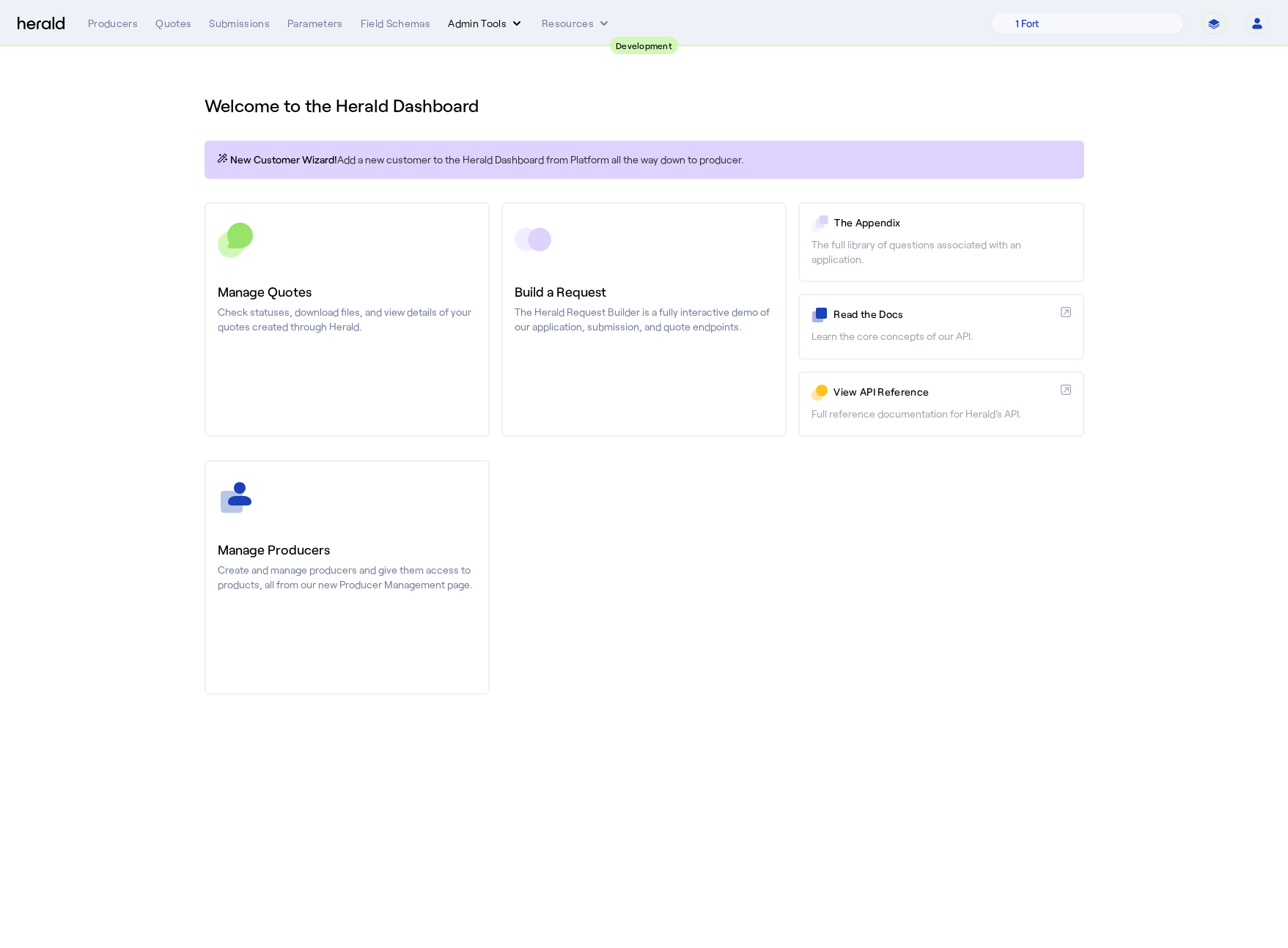
click at [475, 23] on button "Admin Tools" at bounding box center [486, 23] width 76 height 15
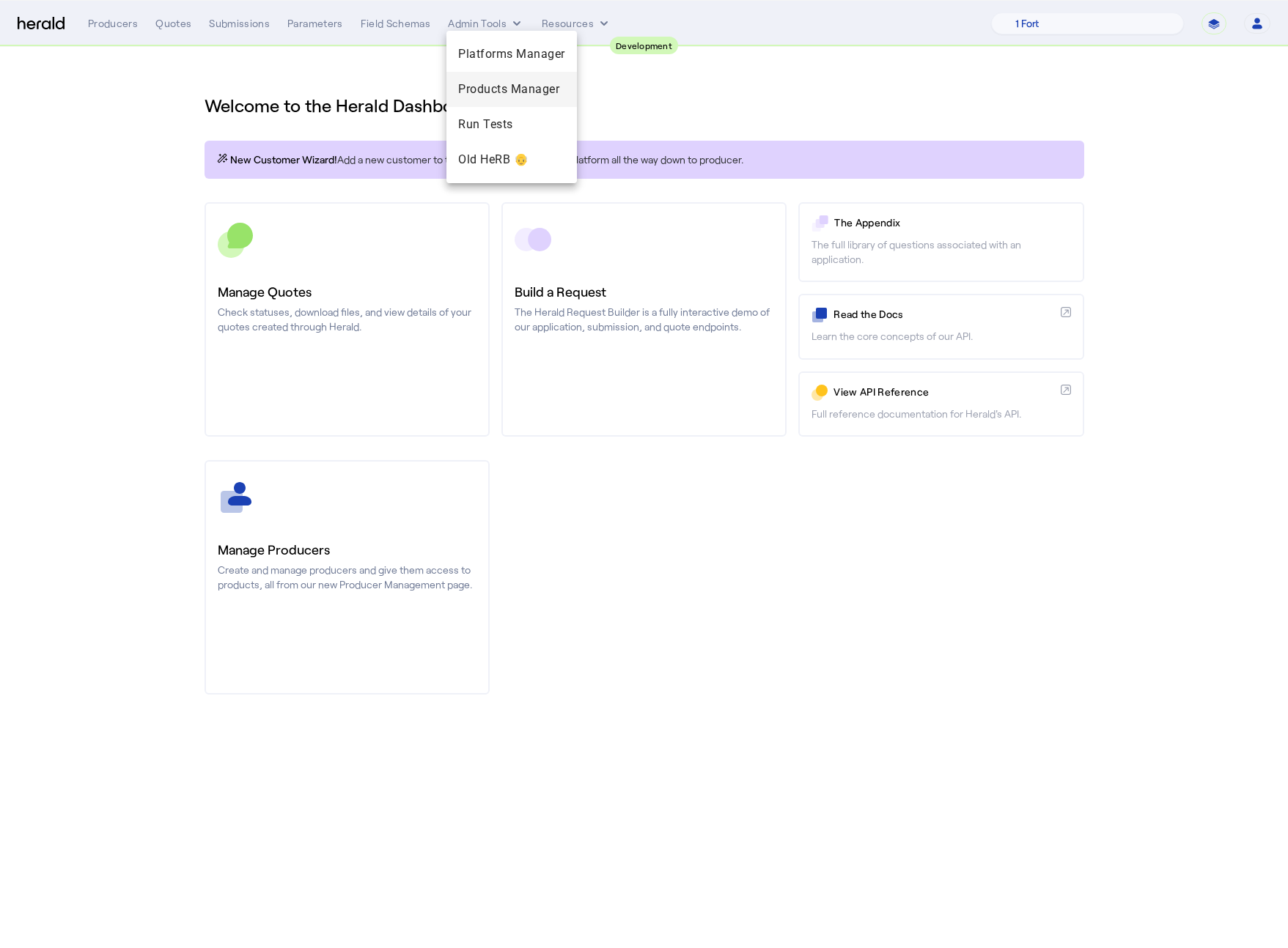
click at [522, 83] on span "Products Manager" at bounding box center [511, 89] width 107 height 17
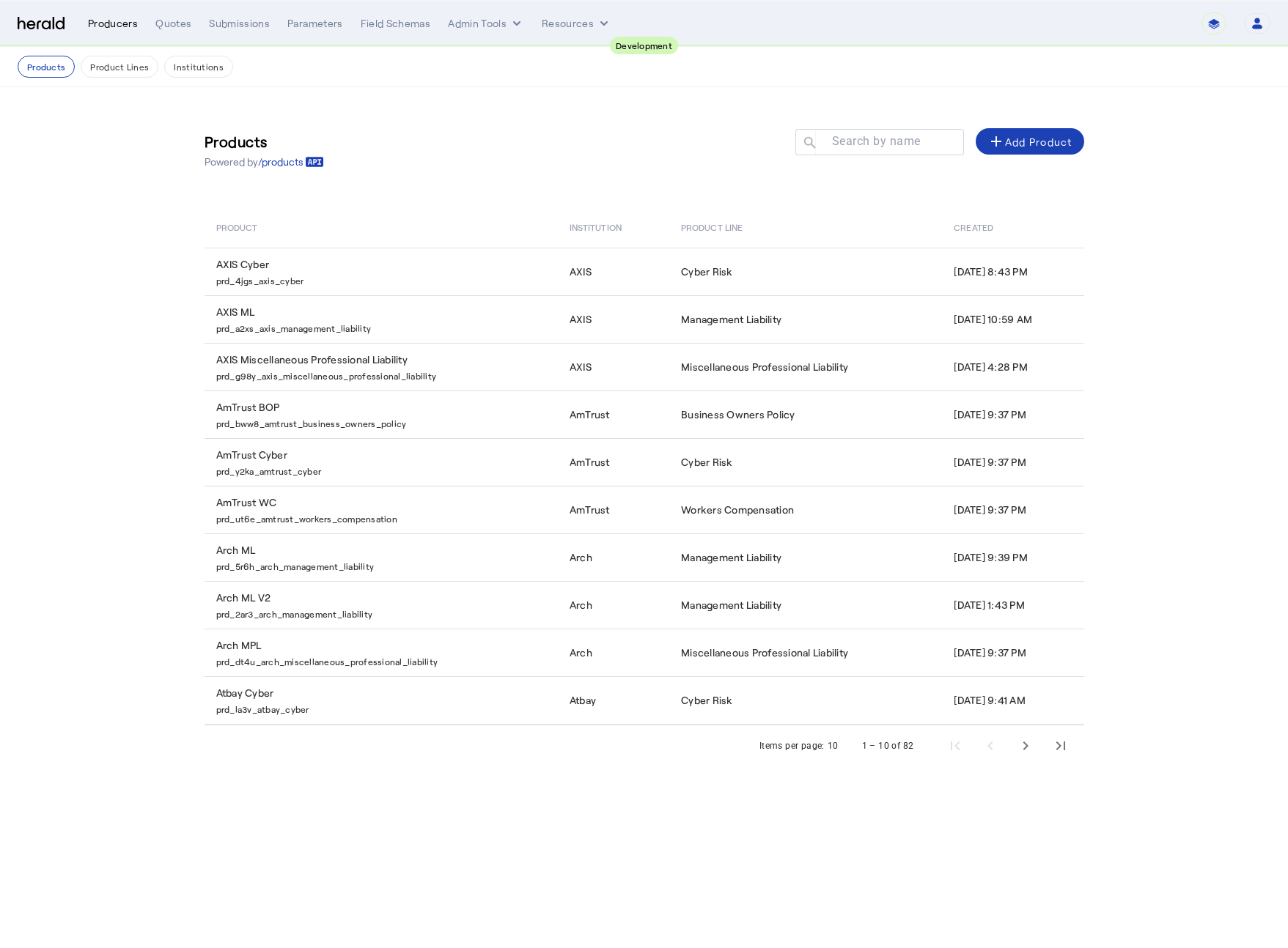
click at [111, 25] on div "Producers" at bounding box center [112, 23] width 50 height 15
select select "pfm_test_lmao"
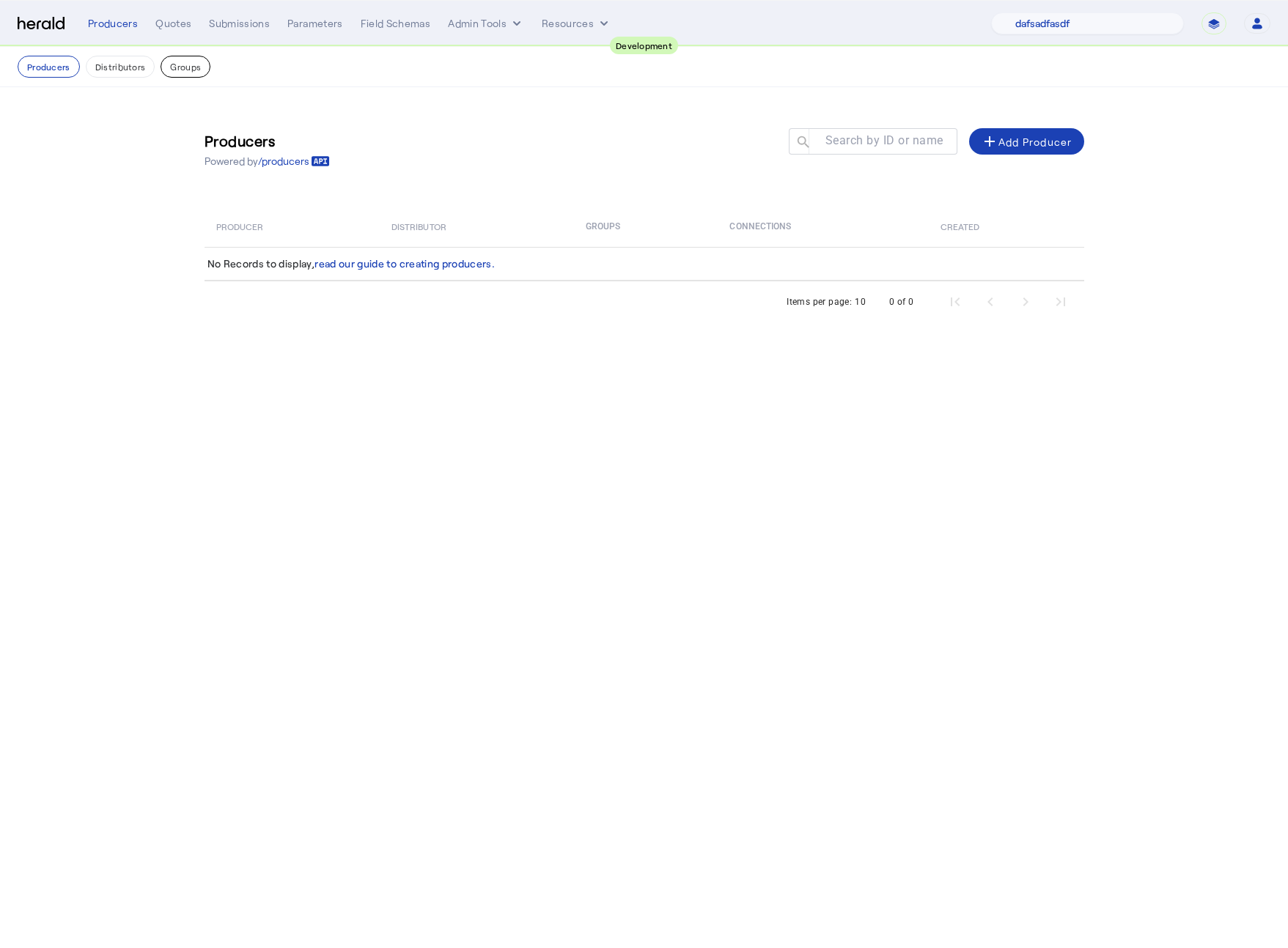
click at [168, 63] on button "Groups" at bounding box center [185, 67] width 50 height 22
click at [1043, 138] on div "add Add Group" at bounding box center [1033, 142] width 75 height 17
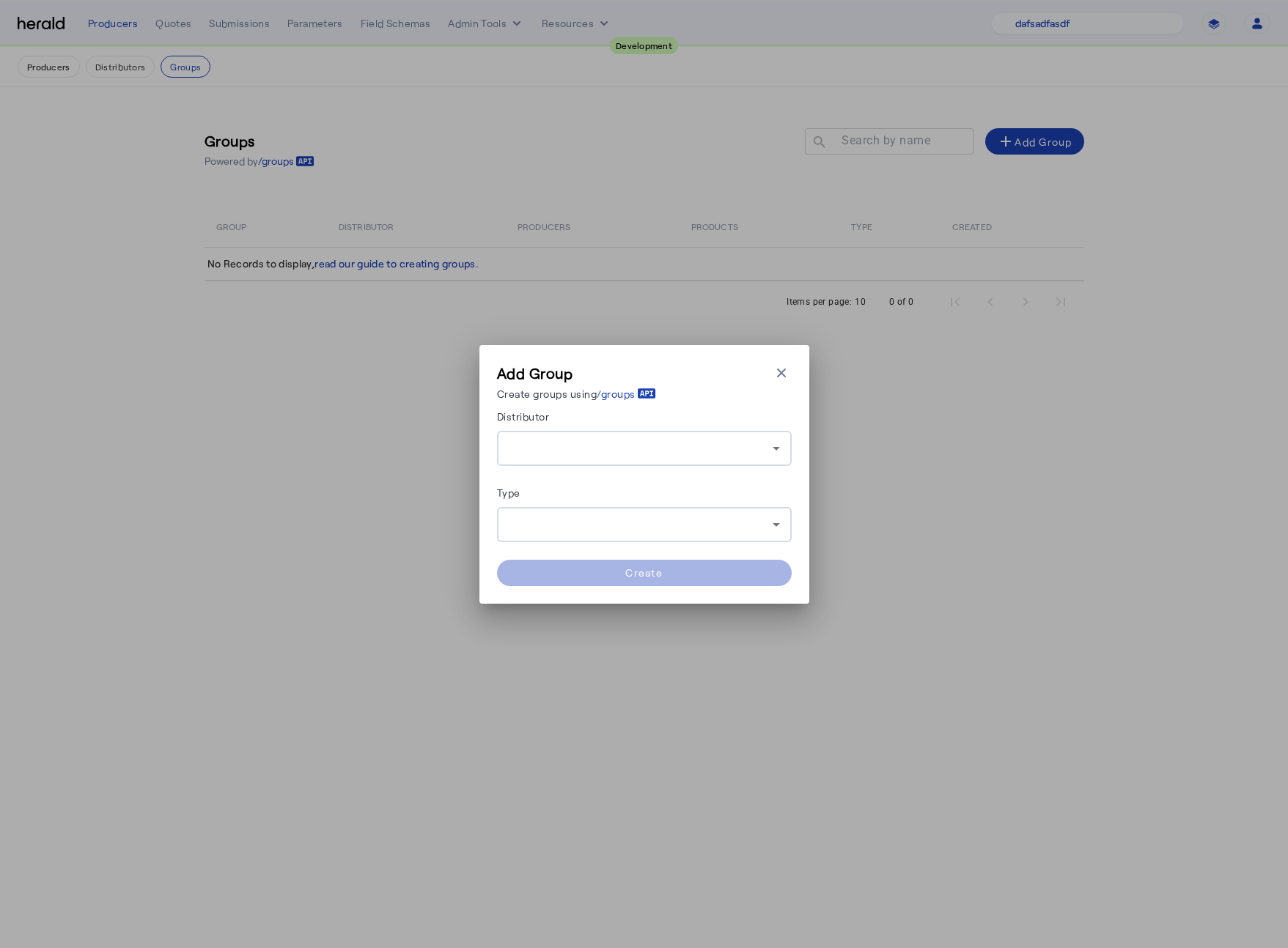
click at [664, 461] on div at bounding box center [644, 448] width 271 height 35
click at [670, 442] on div at bounding box center [640, 448] width 263 height 17
click at [187, 111] on div "Add Group Create groups using /groups Close modal Distributor Type Create" at bounding box center [644, 474] width 1288 height 948
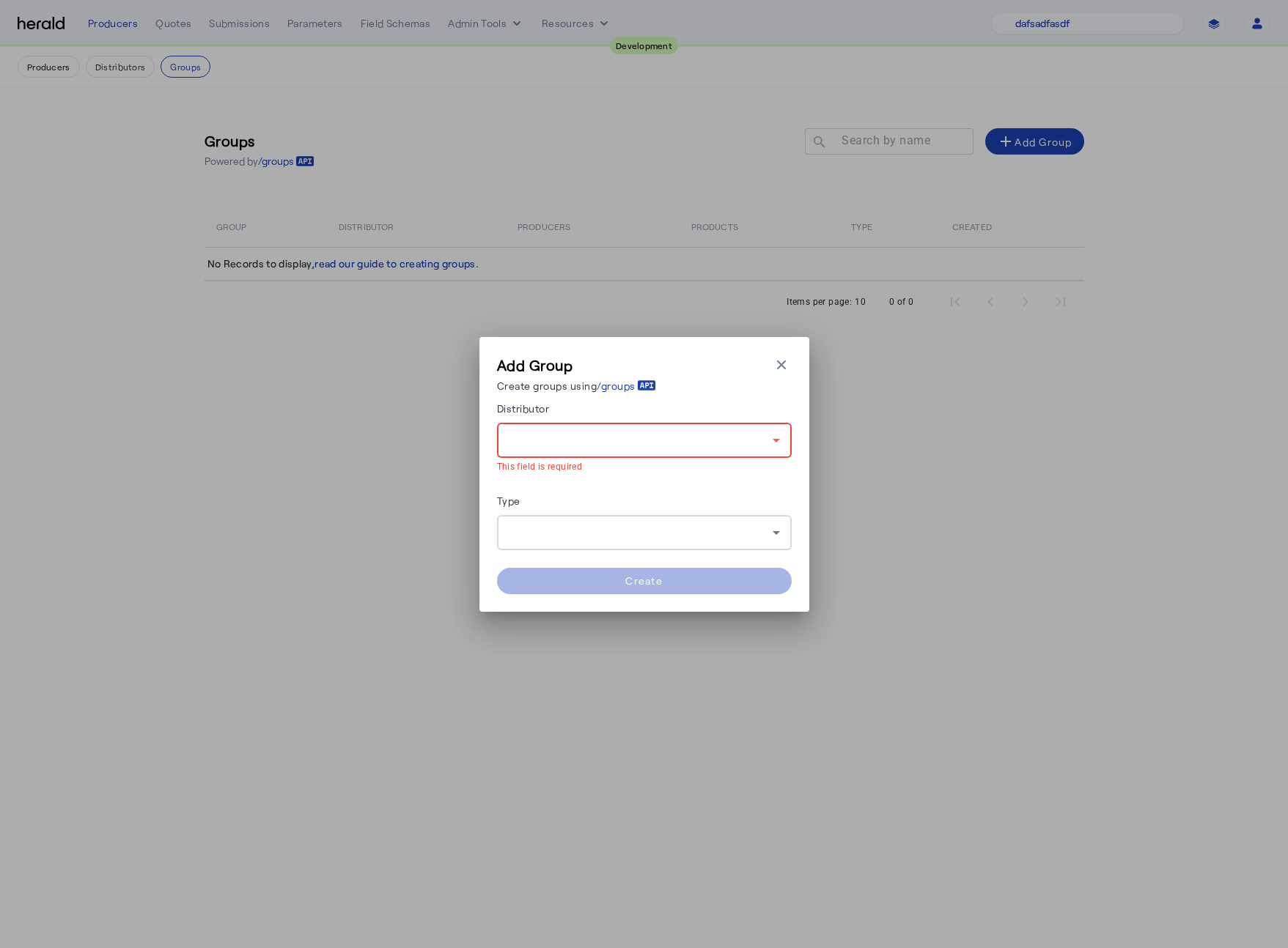
click at [107, 48] on div "Add Group Create groups using /groups Close modal Distributor This field is req…" at bounding box center [644, 474] width 1288 height 948
click at [108, 63] on div "Add Group Create groups using /groups Close modal Distributor This field is req…" at bounding box center [644, 474] width 1288 height 948
click at [786, 366] on icon "button" at bounding box center [781, 365] width 15 height 15
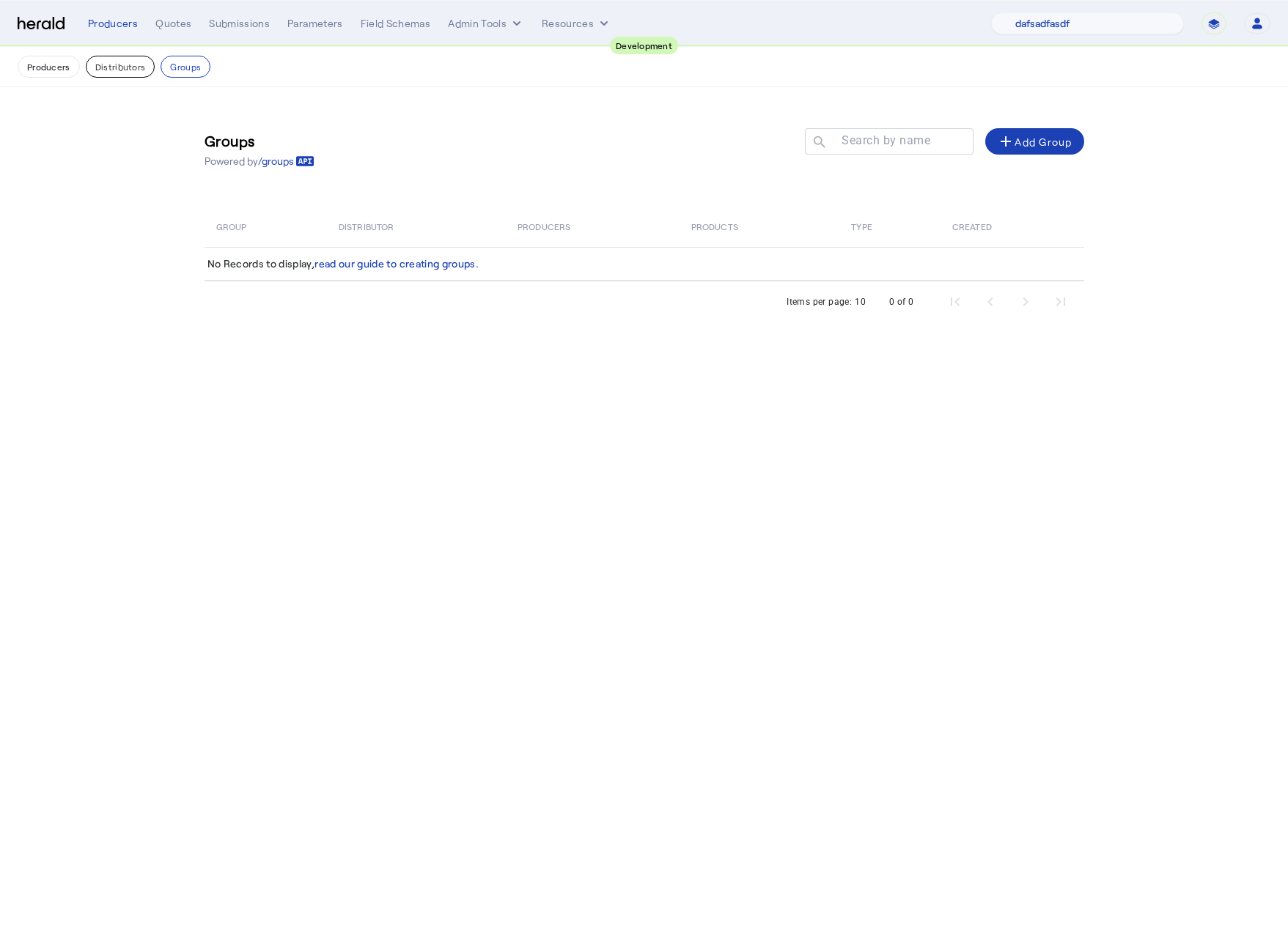
click at [133, 73] on button "Distributors" at bounding box center [120, 67] width 70 height 22
click at [1026, 142] on div "add Add Distributor" at bounding box center [1021, 142] width 100 height 17
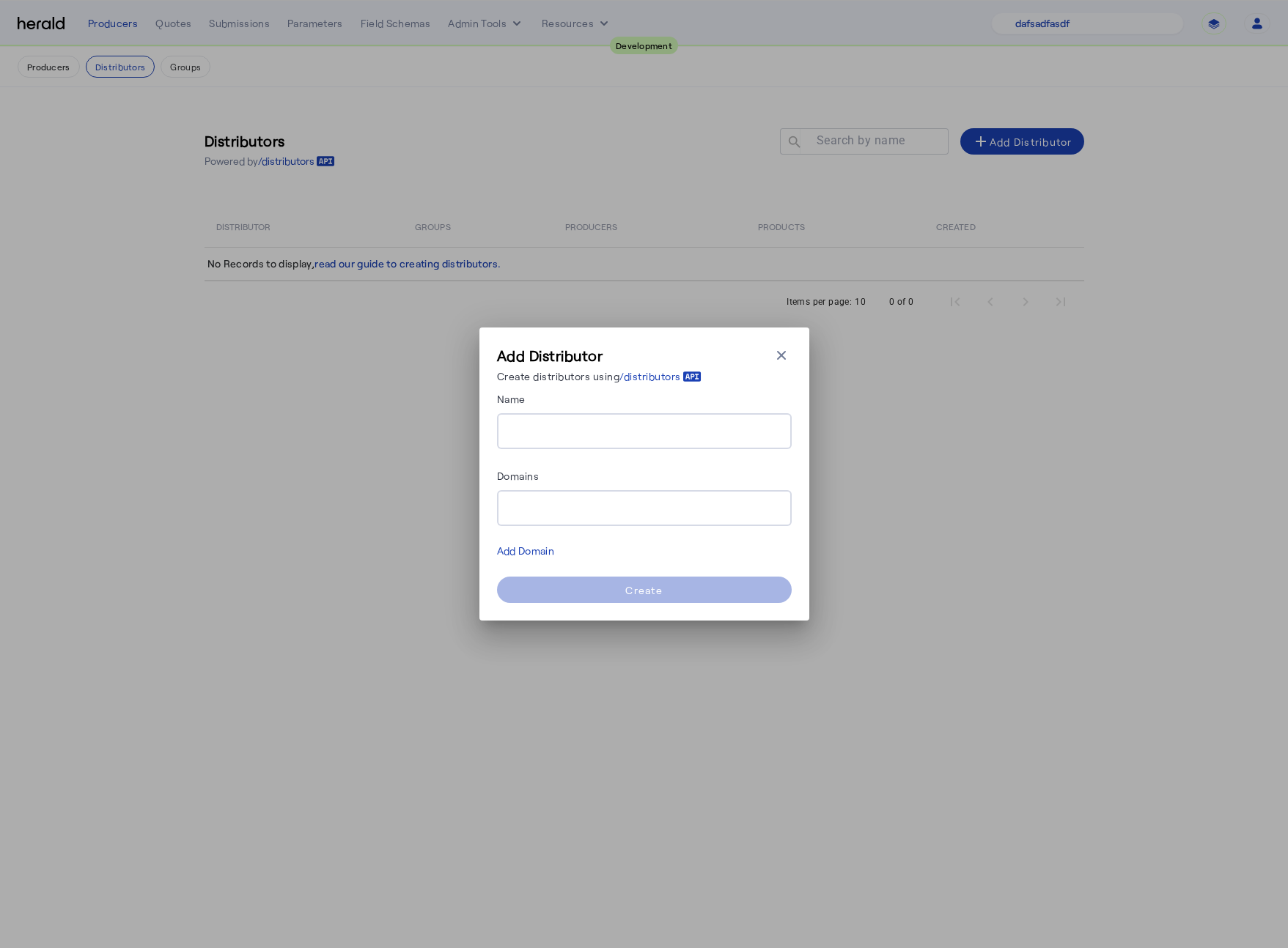
click at [646, 434] on input "Name" at bounding box center [644, 432] width 271 height 17
type input "*"
type input "****"
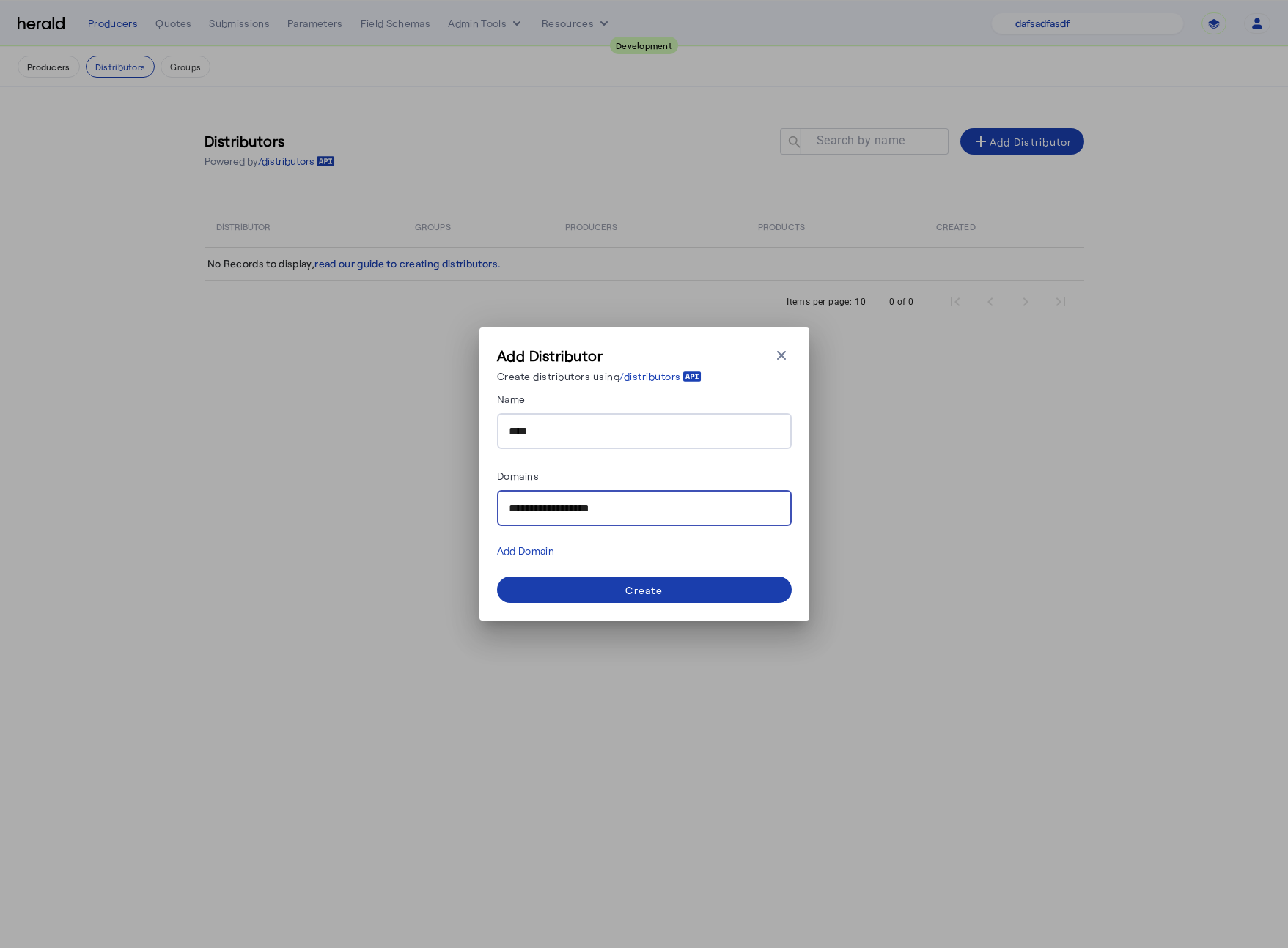
type input "**********"
click at [561, 580] on span at bounding box center [644, 589] width 294 height 35
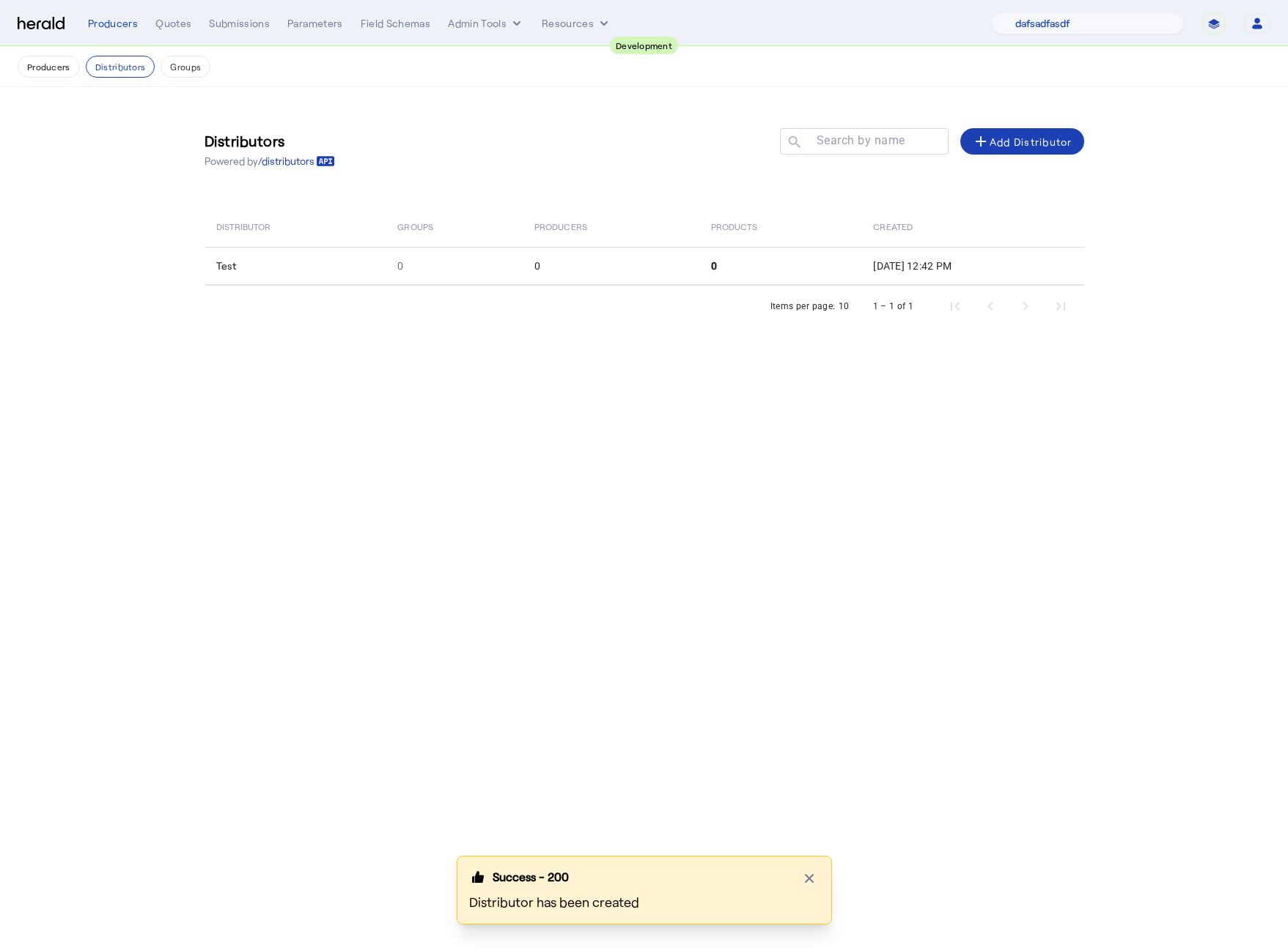
drag, startPoint x: 787, startPoint y: 381, endPoint x: 434, endPoint y: 294, distance: 363.6
click at [781, 377] on body "**********" at bounding box center [644, 474] width 1288 height 948
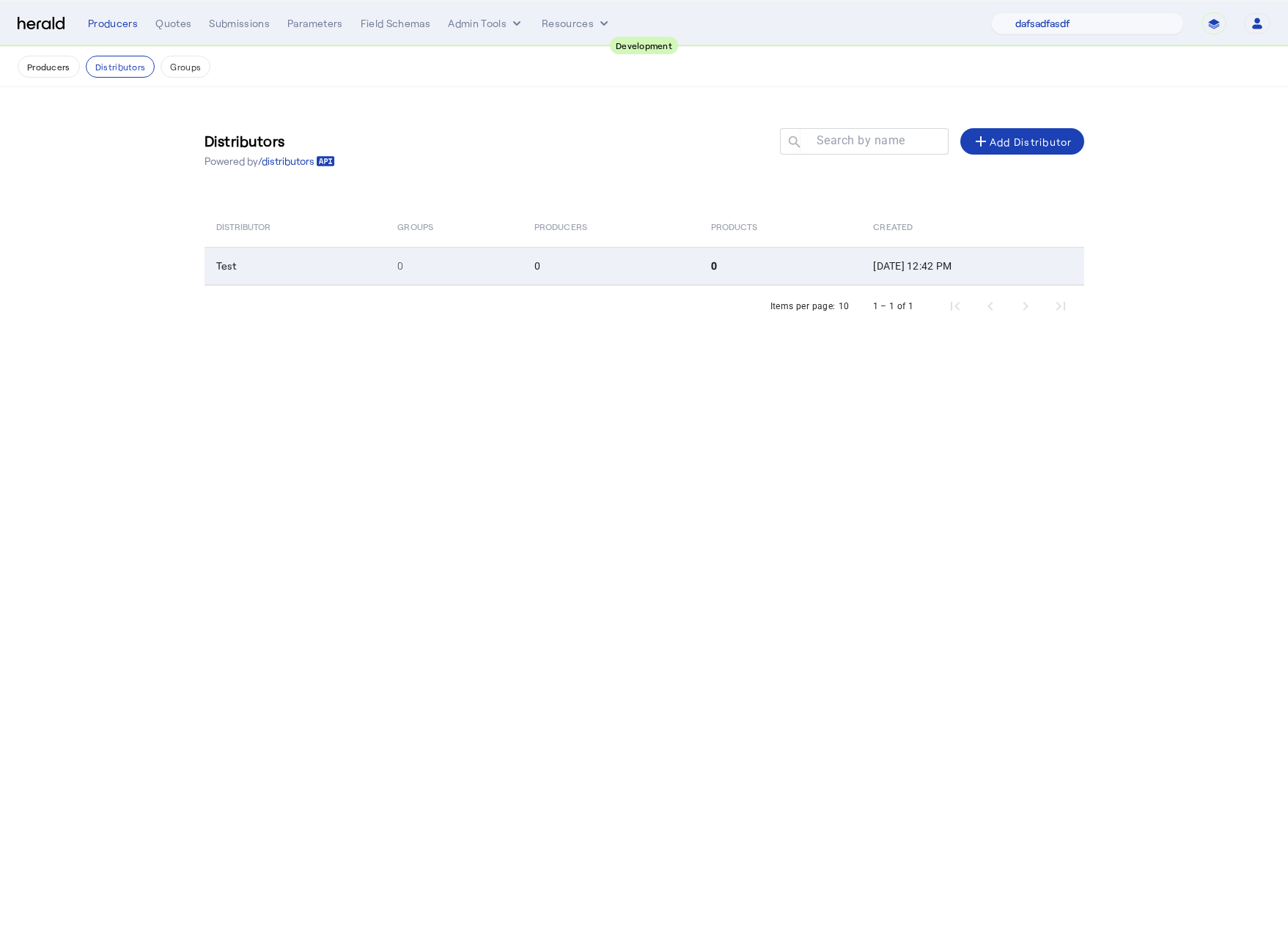
click at [292, 282] on td "Test" at bounding box center [295, 266] width 182 height 38
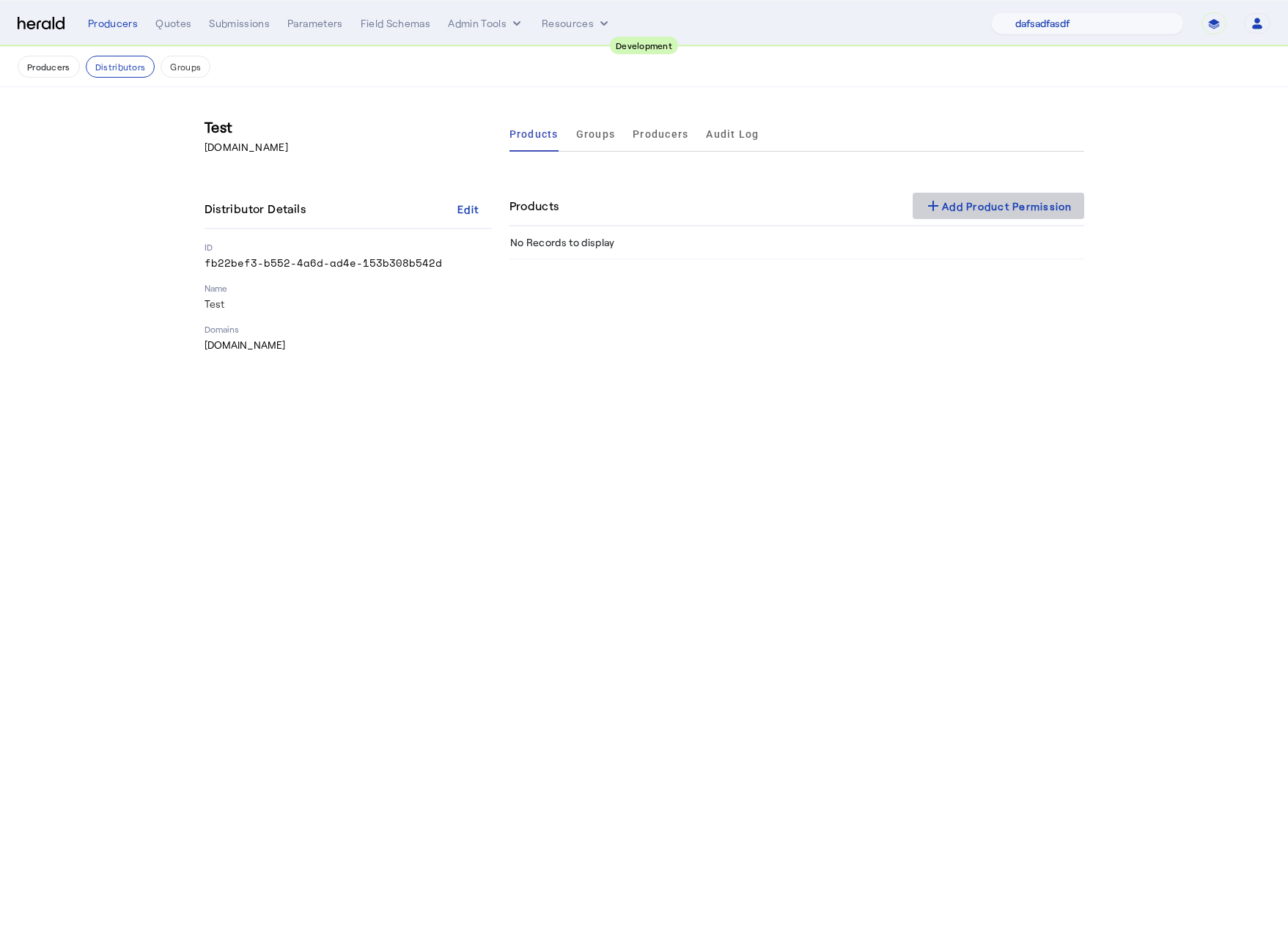
click at [1061, 205] on div "add Add Product Permission" at bounding box center [998, 206] width 148 height 17
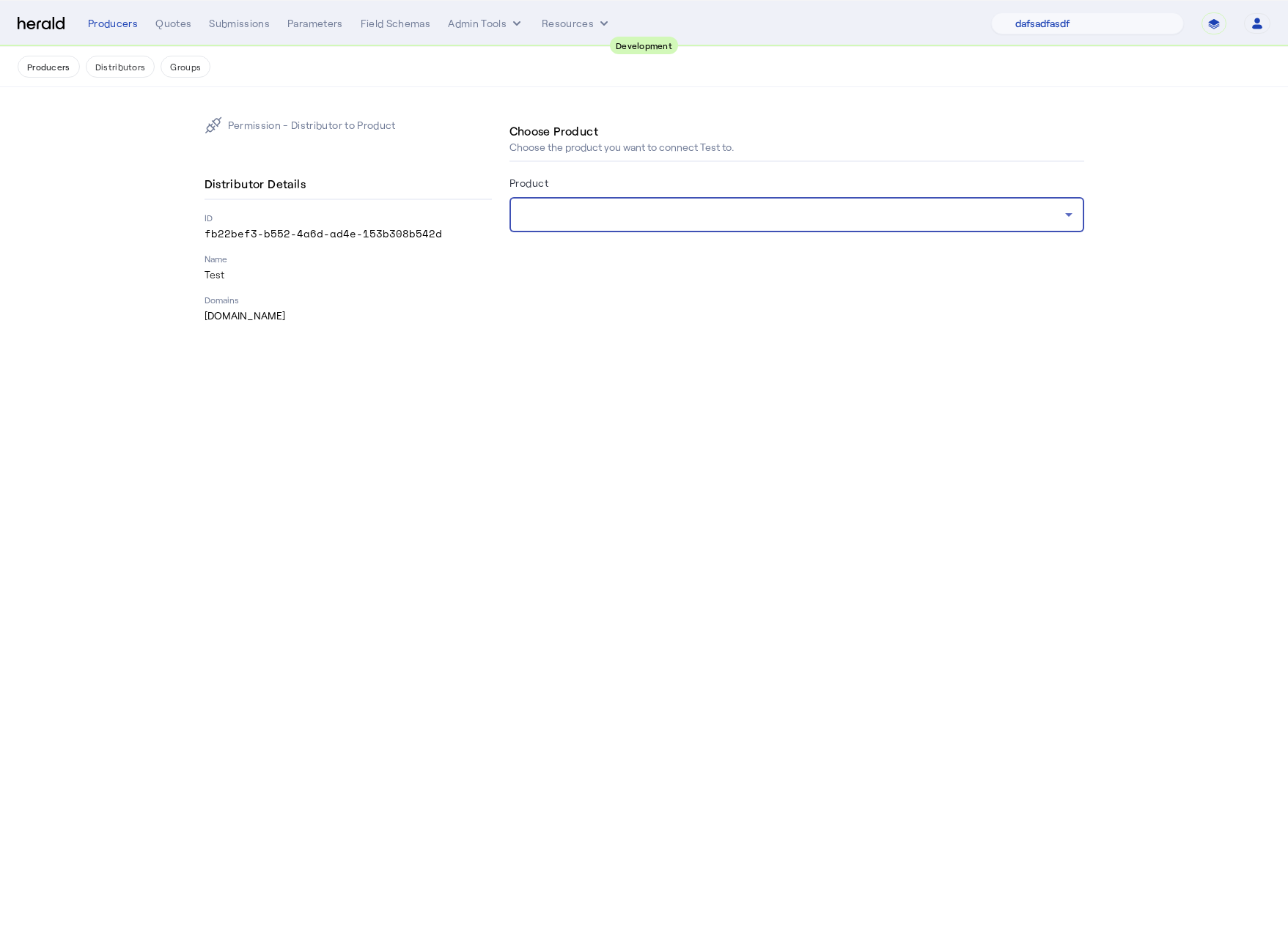
click at [789, 212] on div at bounding box center [793, 214] width 544 height 17
click at [1026, 169] on div "Choose Product Choose the product you want to connect Test to. Product" at bounding box center [797, 195] width 575 height 157
click at [1026, 199] on div at bounding box center [796, 214] width 551 height 35
